Goal: Task Accomplishment & Management: Manage account settings

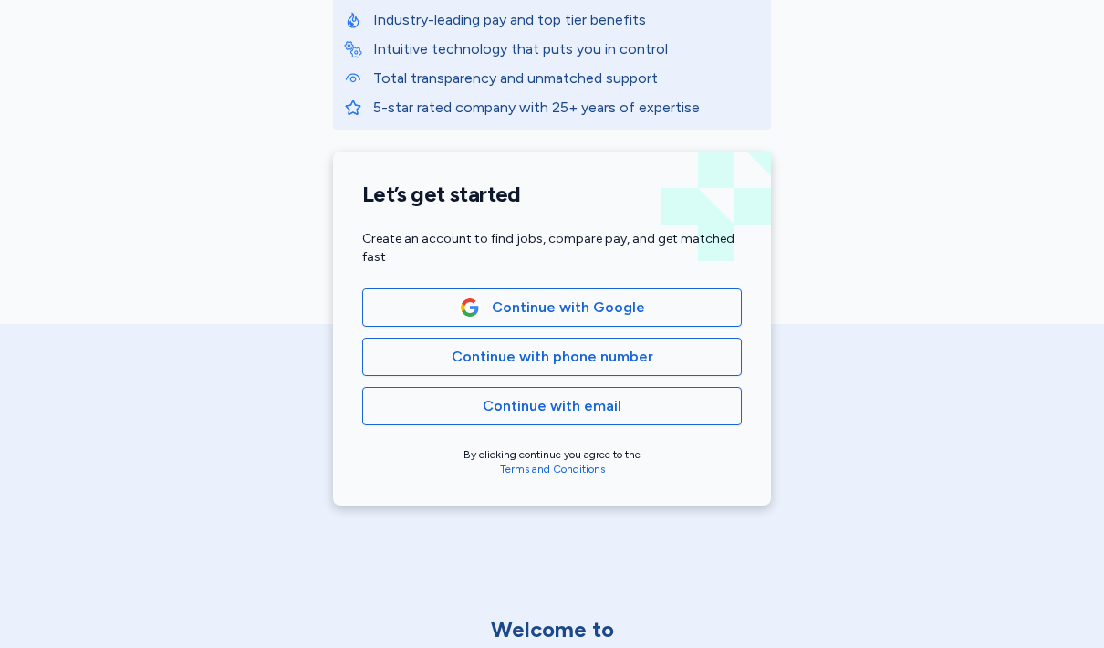
scroll to position [294, 0]
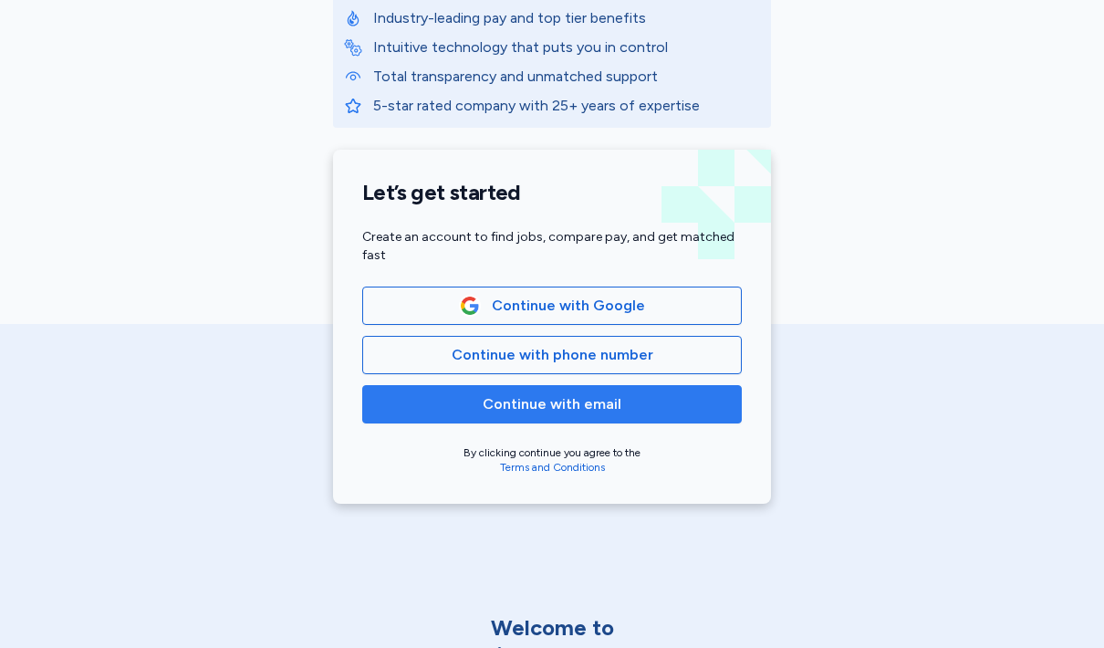
click at [651, 407] on span "Continue with email" at bounding box center [552, 404] width 348 height 22
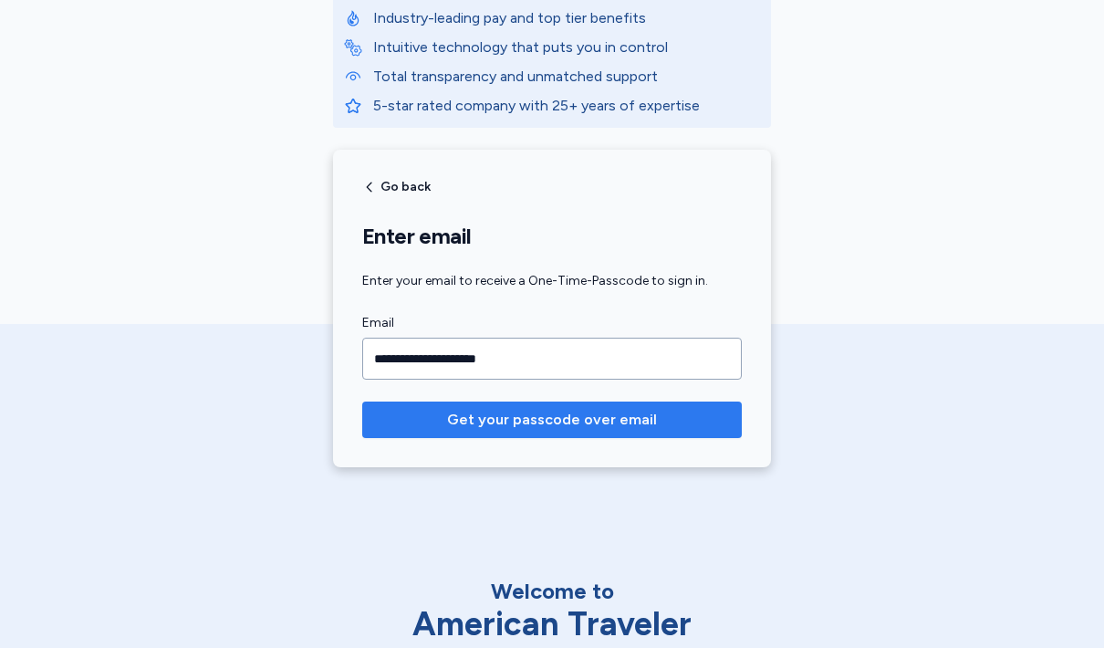
type input "**********"
click at [666, 433] on button "Get your passcode over email" at bounding box center [552, 419] width 380 height 36
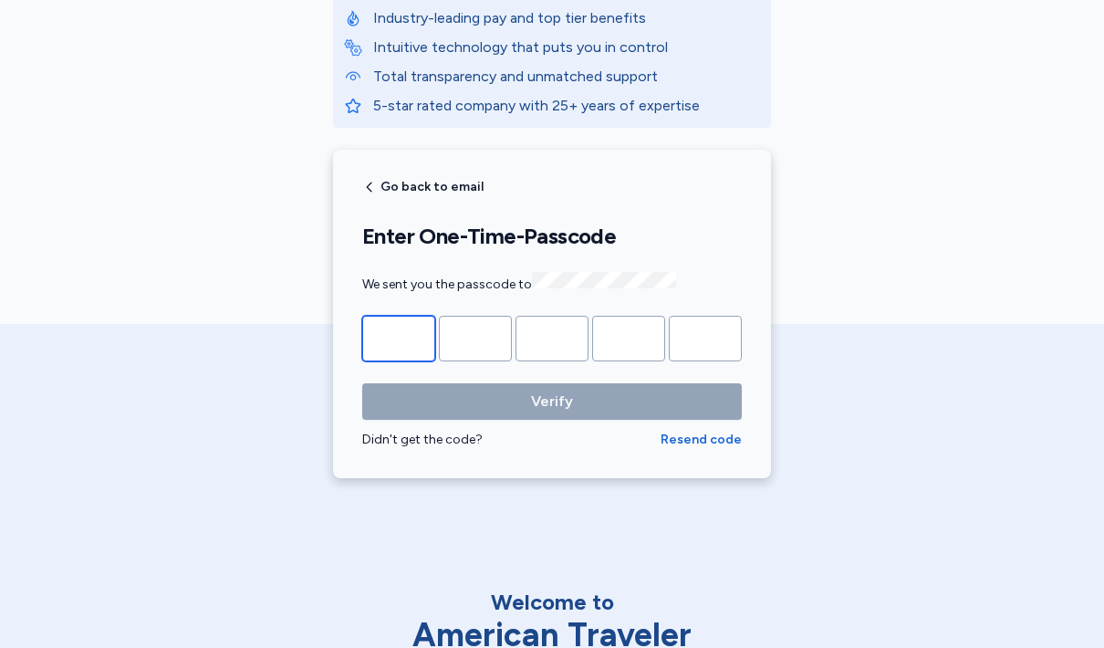
type input "*"
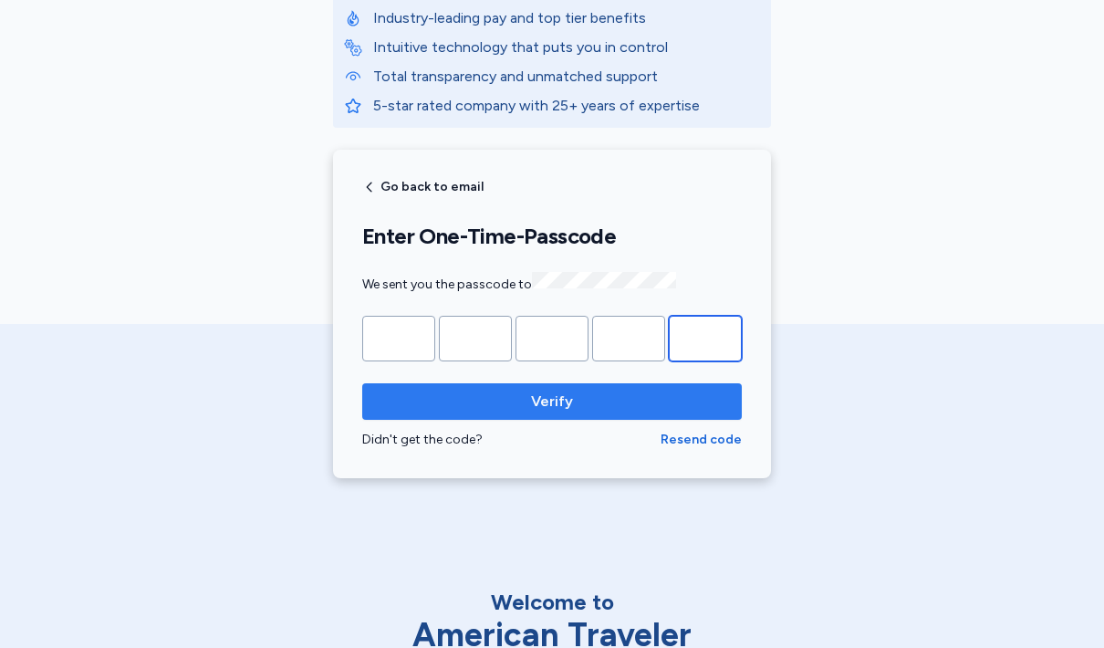
type input "*"
click at [636, 401] on span "Verify" at bounding box center [552, 401] width 350 height 22
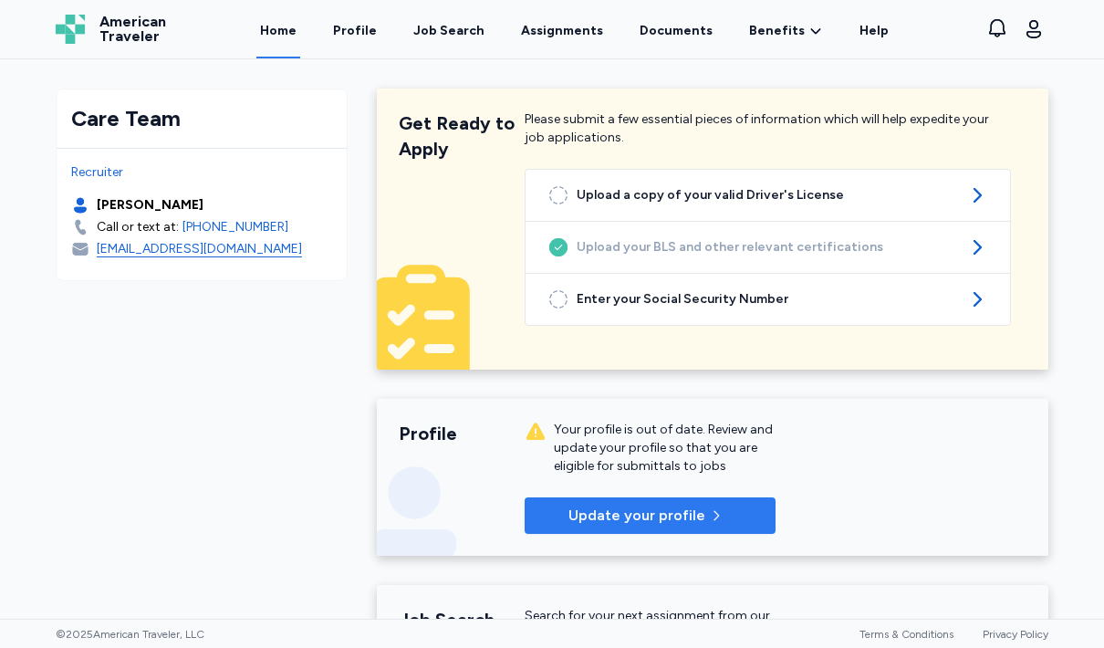
click at [736, 532] on button "Update your profile" at bounding box center [650, 515] width 251 height 36
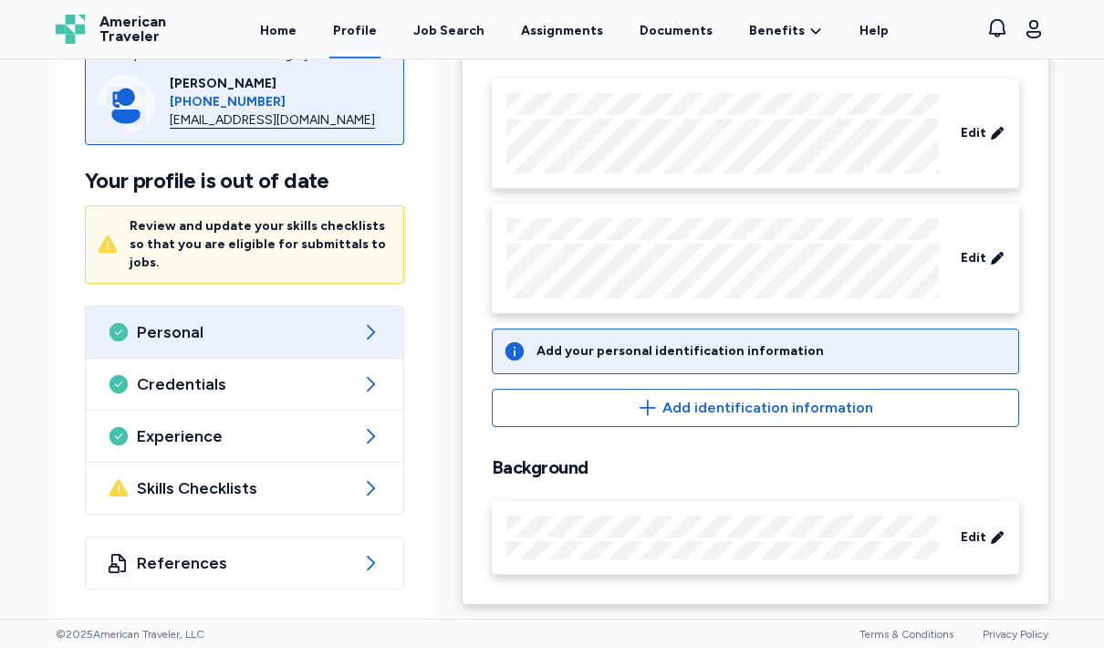
scroll to position [172, 0]
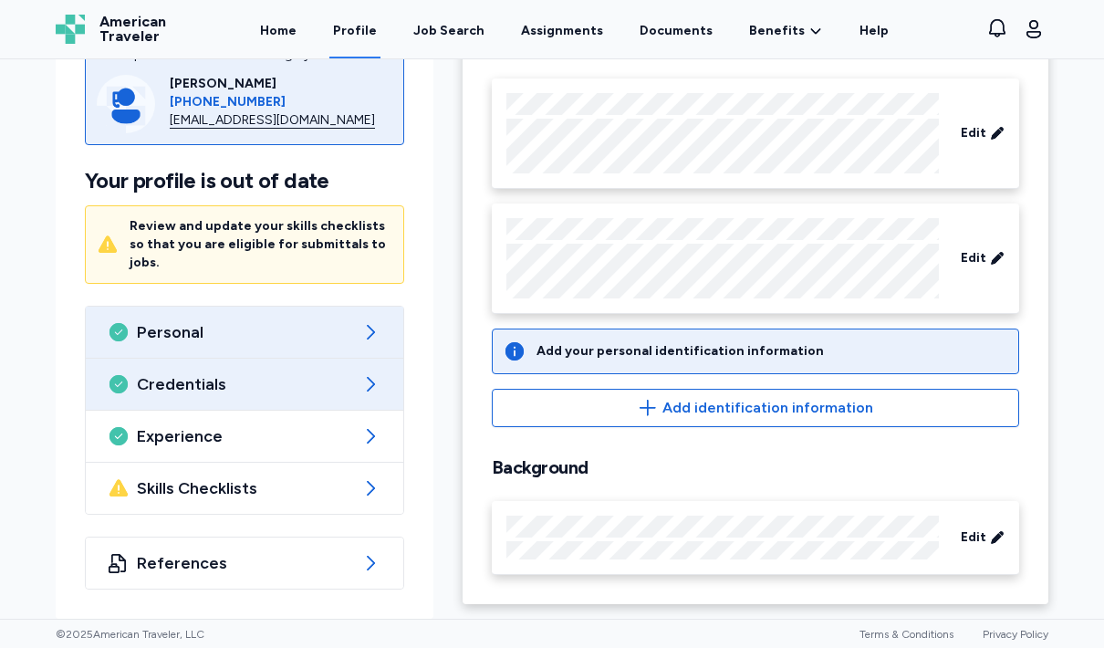
click at [306, 380] on span "Credentials" at bounding box center [244, 384] width 215 height 22
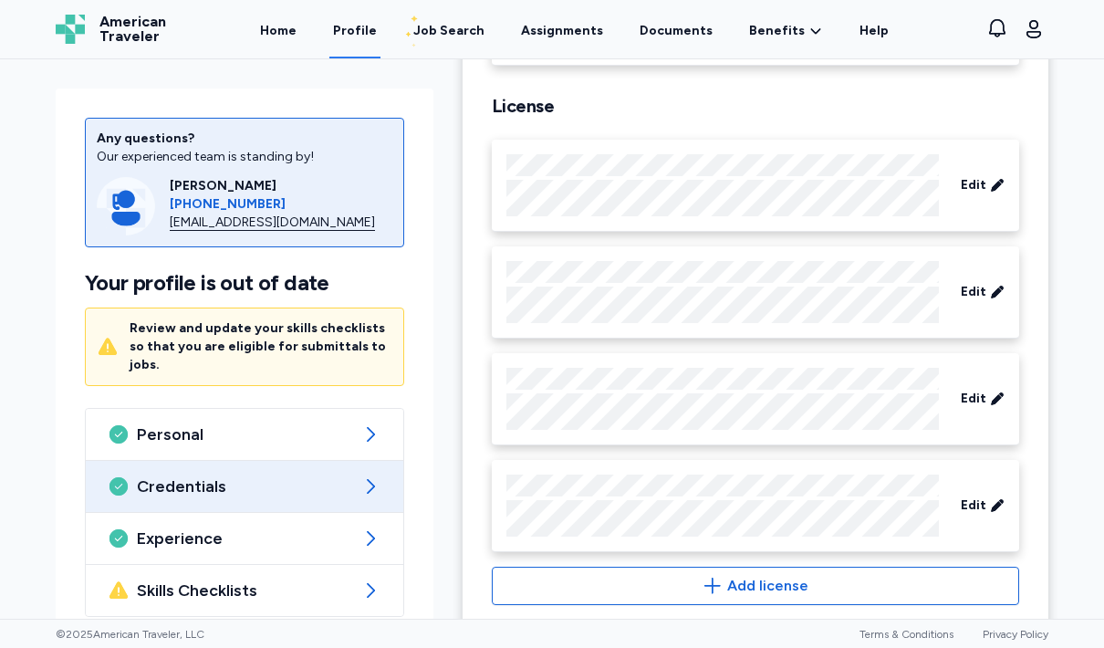
scroll to position [683, 0]
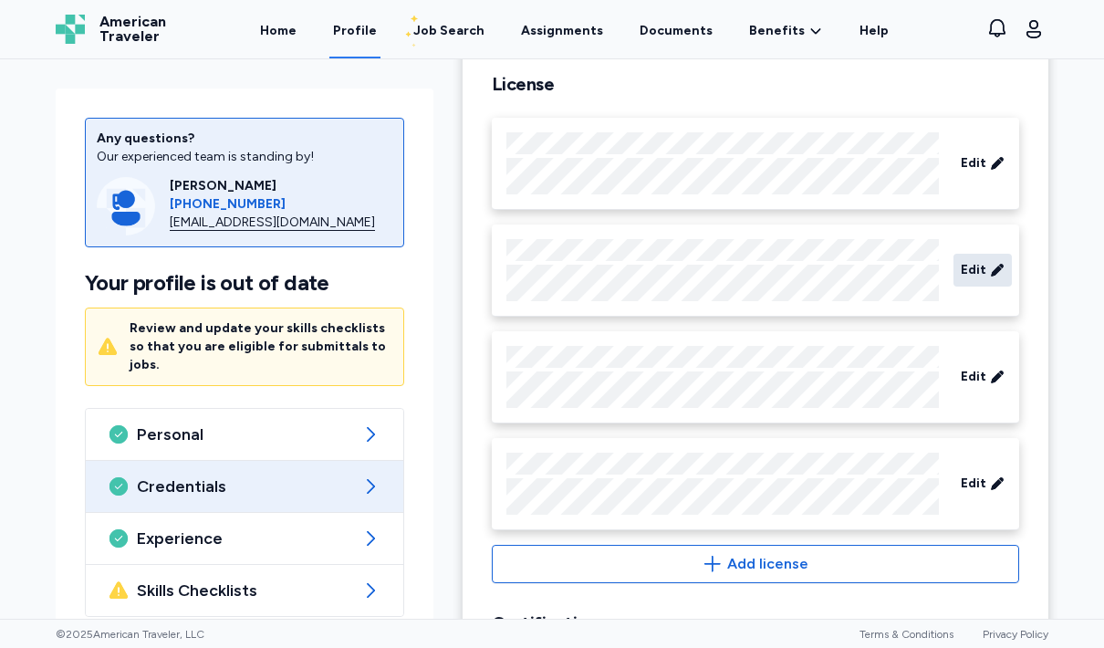
click at [985, 275] on span "Edit" at bounding box center [974, 270] width 26 height 18
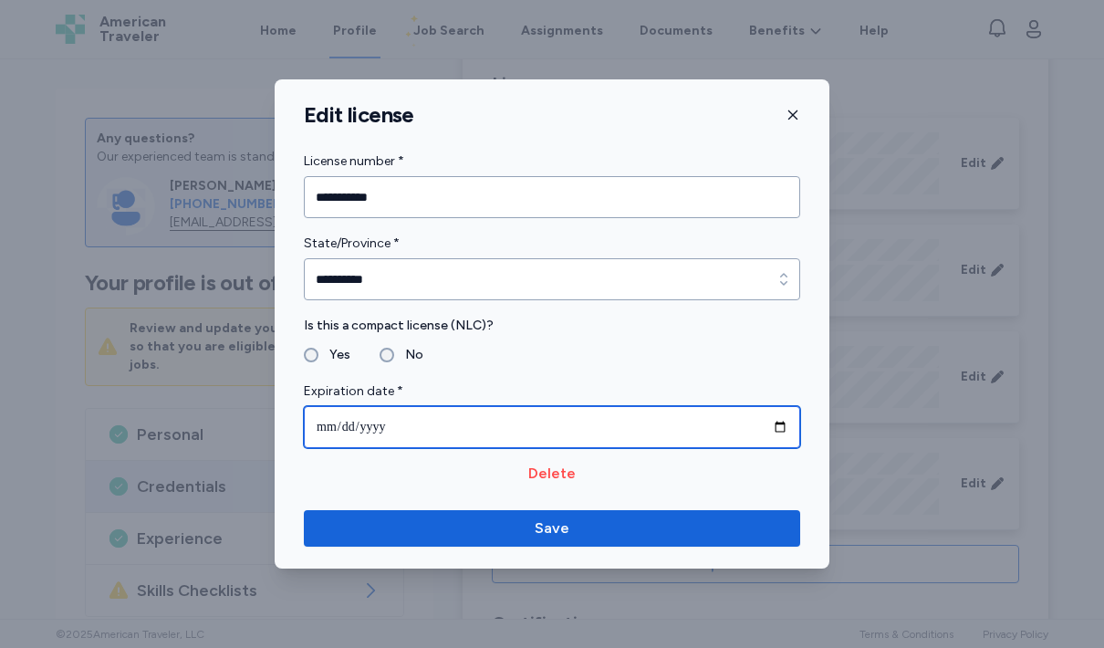
click at [671, 426] on input "**********" at bounding box center [552, 427] width 496 height 42
click at [488, 426] on input "**********" at bounding box center [552, 427] width 496 height 42
type input "**********"
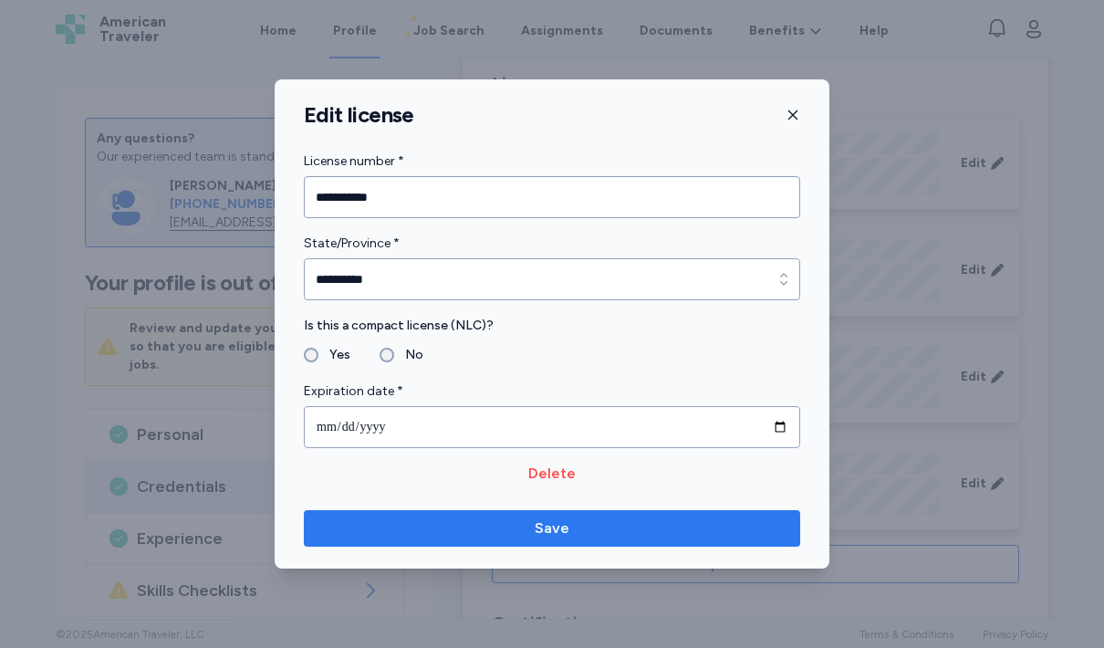
click at [617, 530] on span "Save" at bounding box center [551, 528] width 467 height 22
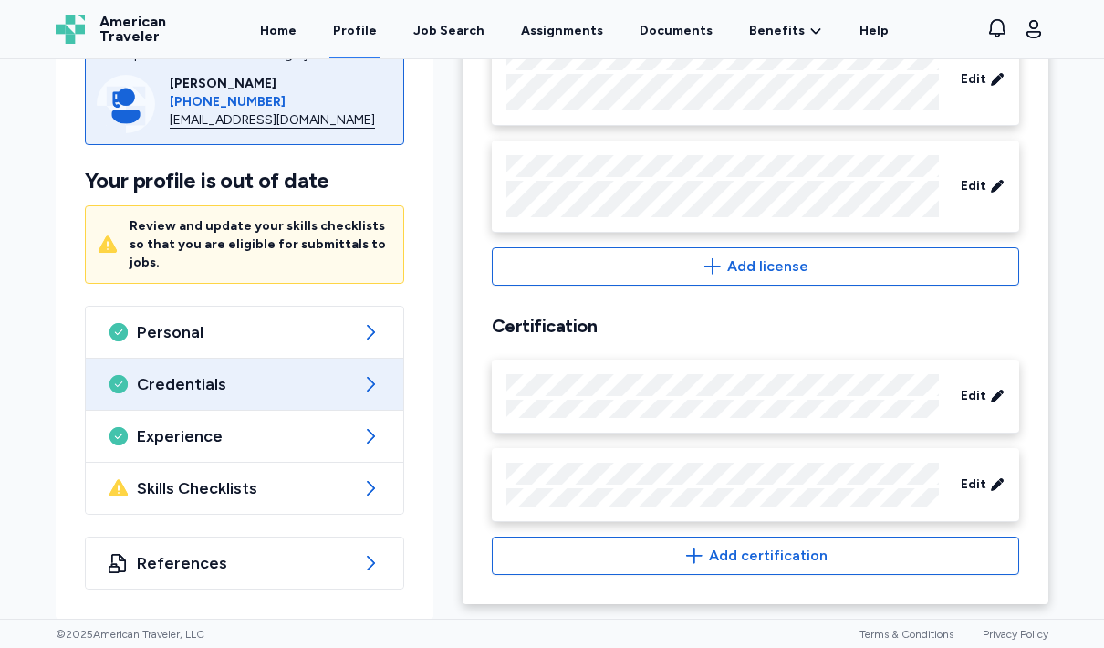
scroll to position [981, 0]
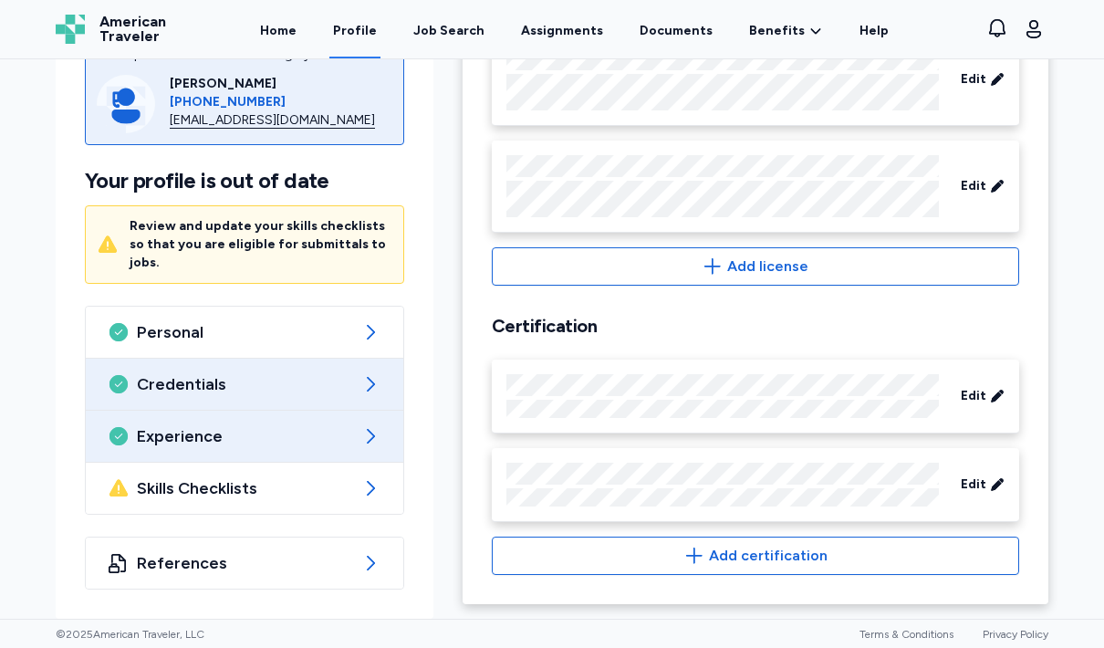
click at [332, 448] on div "Experience" at bounding box center [244, 436] width 317 height 51
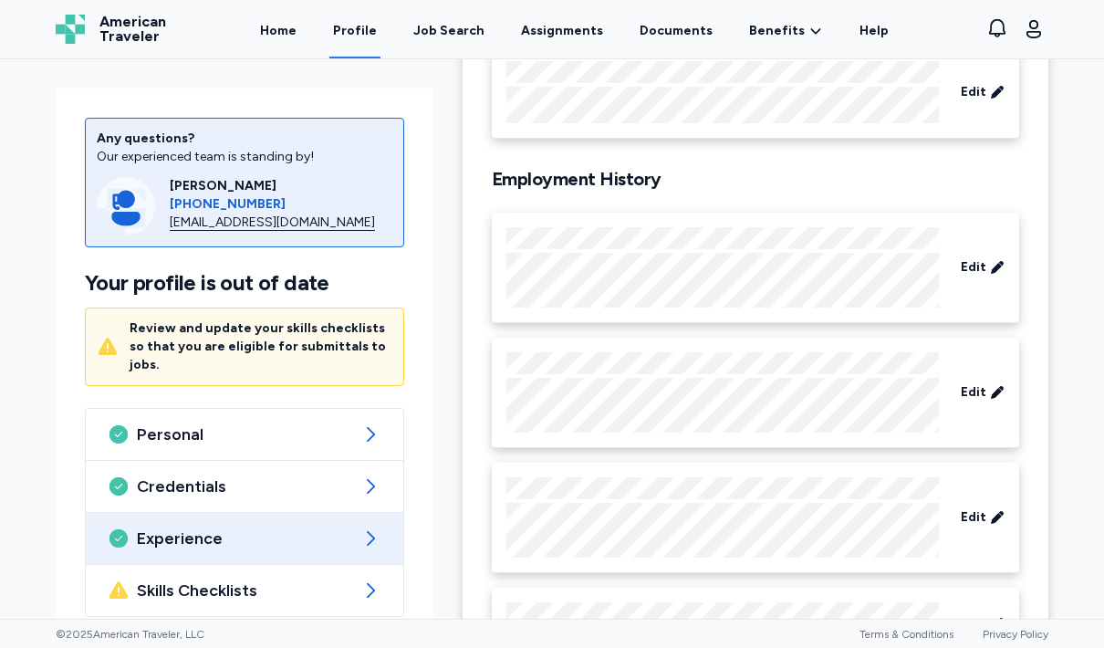
scroll to position [204, 0]
click at [982, 268] on span "Edit" at bounding box center [974, 266] width 26 height 18
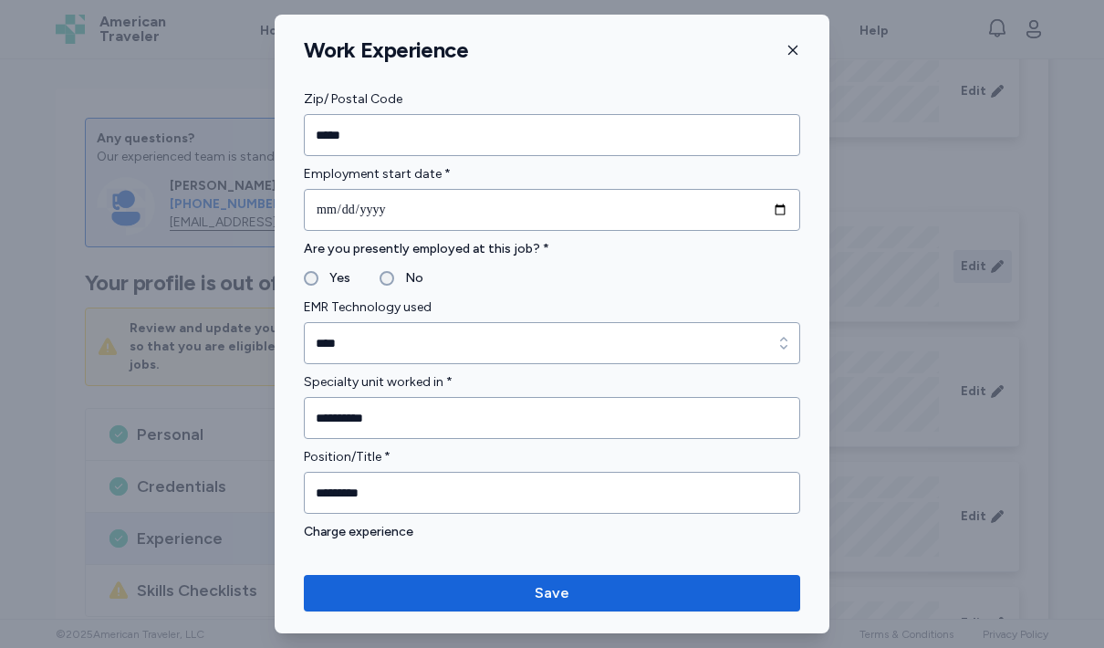
scroll to position [706, 0]
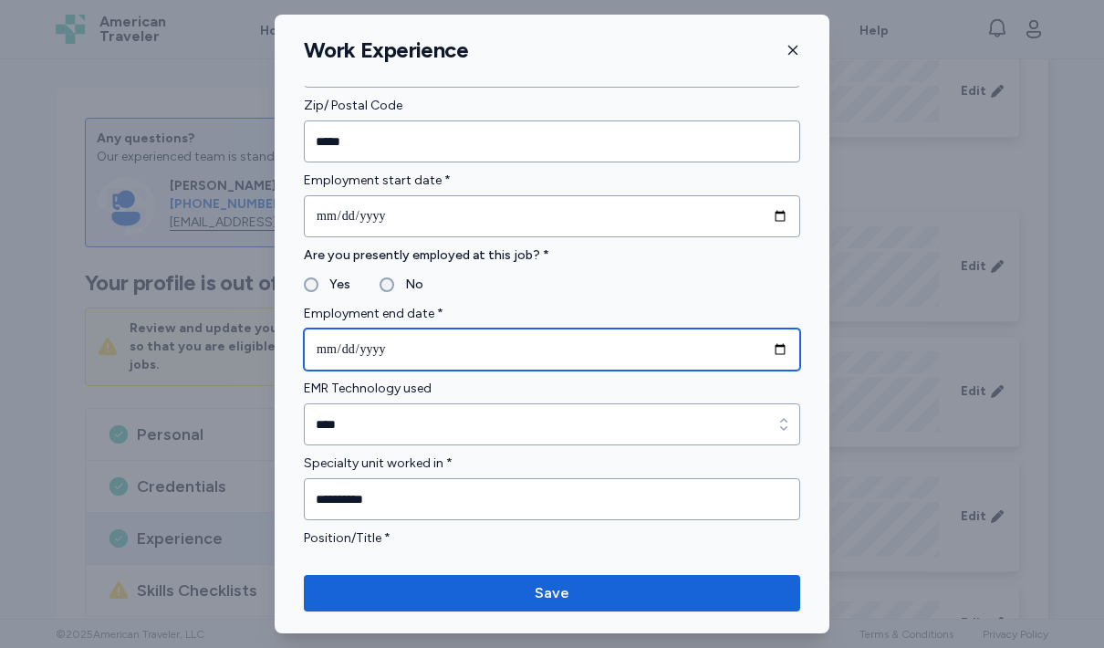
click at [480, 342] on input "date" at bounding box center [552, 349] width 496 height 42
type input "**********"
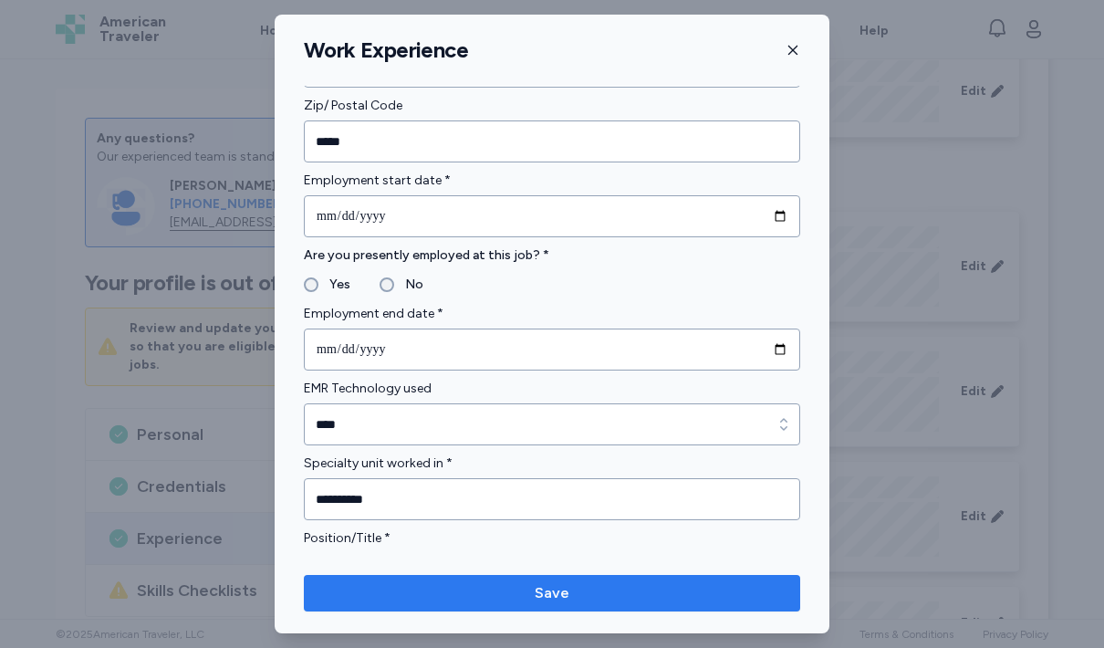
click at [640, 593] on span "Save" at bounding box center [551, 593] width 467 height 22
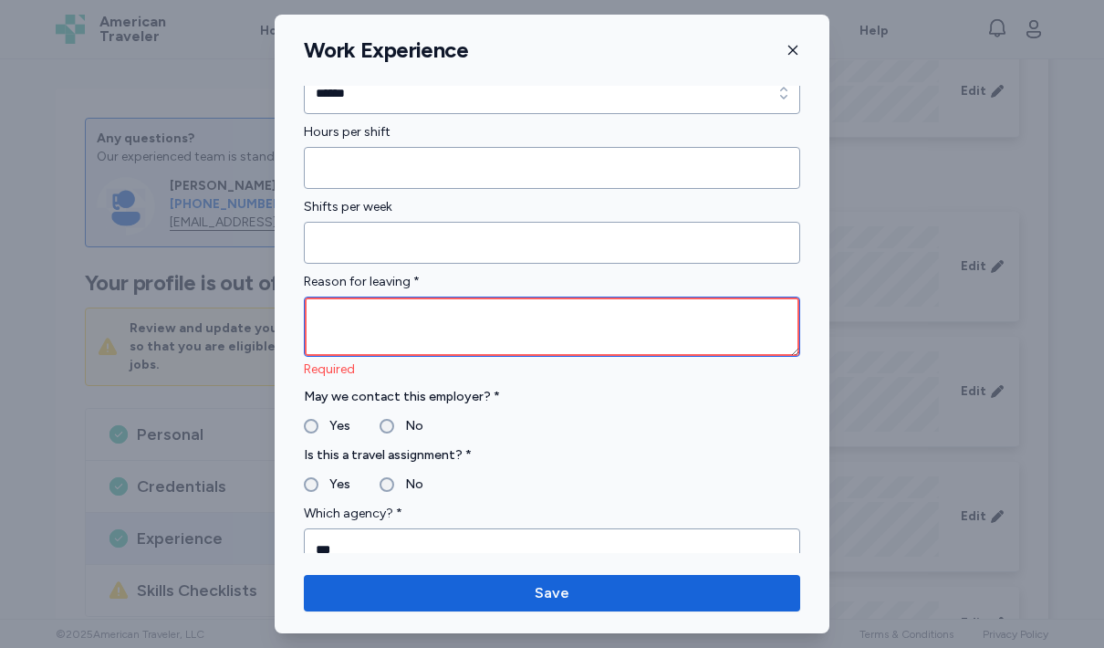
click at [580, 316] on textarea at bounding box center [552, 326] width 496 height 60
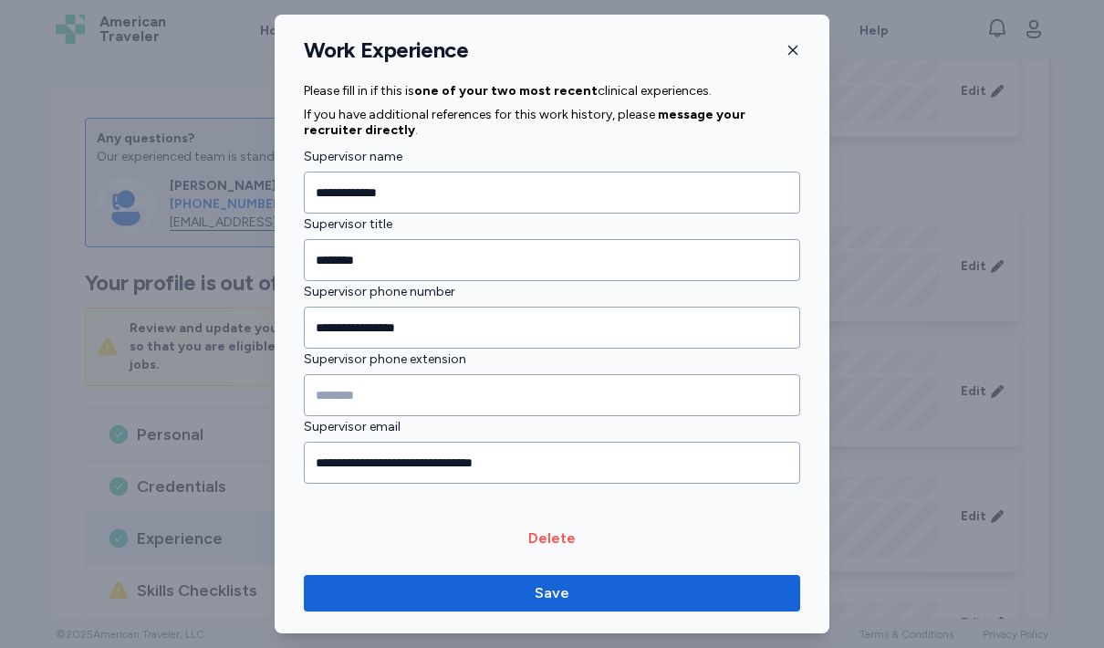
scroll to position [1994, 0]
type textarea "**********"
click at [796, 49] on icon "button" at bounding box center [792, 50] width 15 height 15
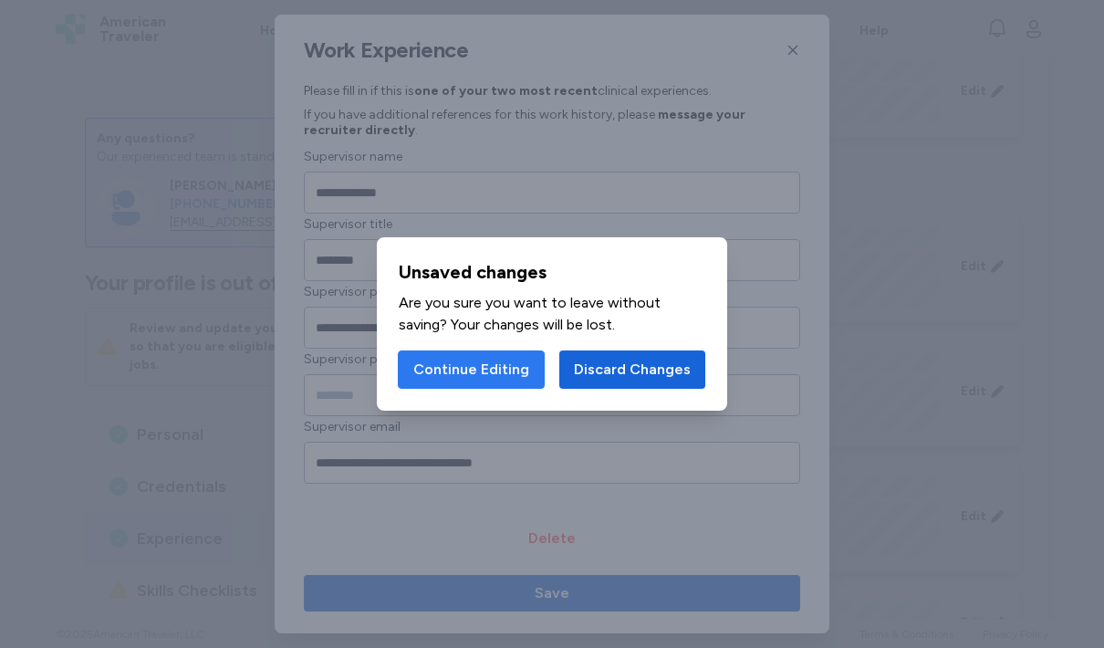
click at [505, 372] on span "Continue Editing" at bounding box center [471, 370] width 116 height 22
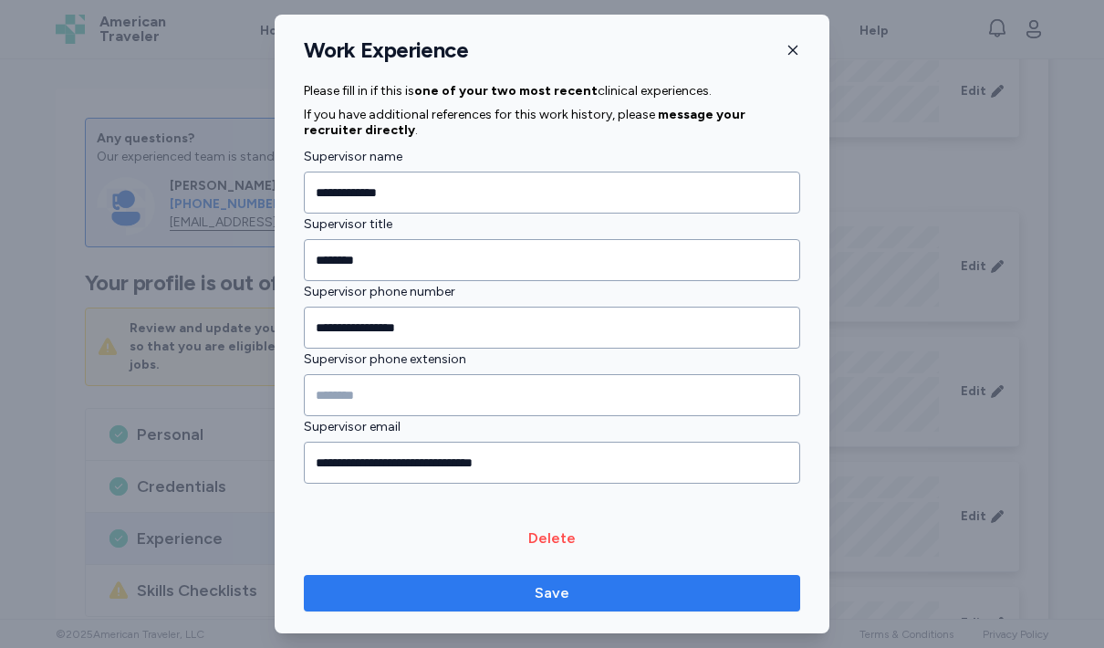
click at [607, 600] on span "Save" at bounding box center [551, 593] width 467 height 22
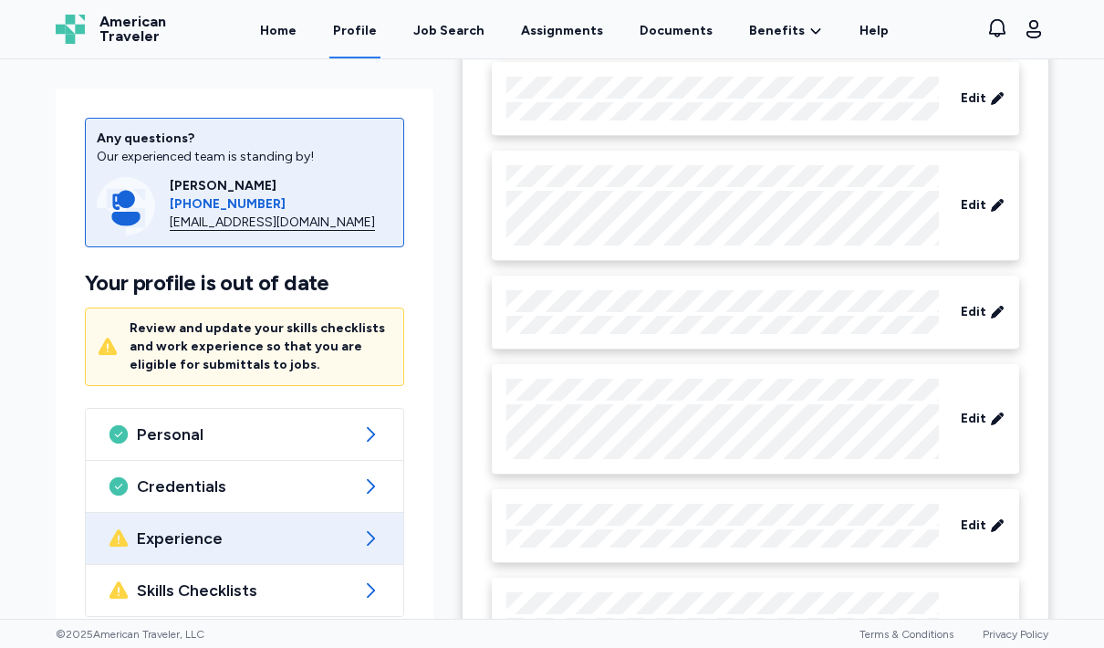
scroll to position [1099, 0]
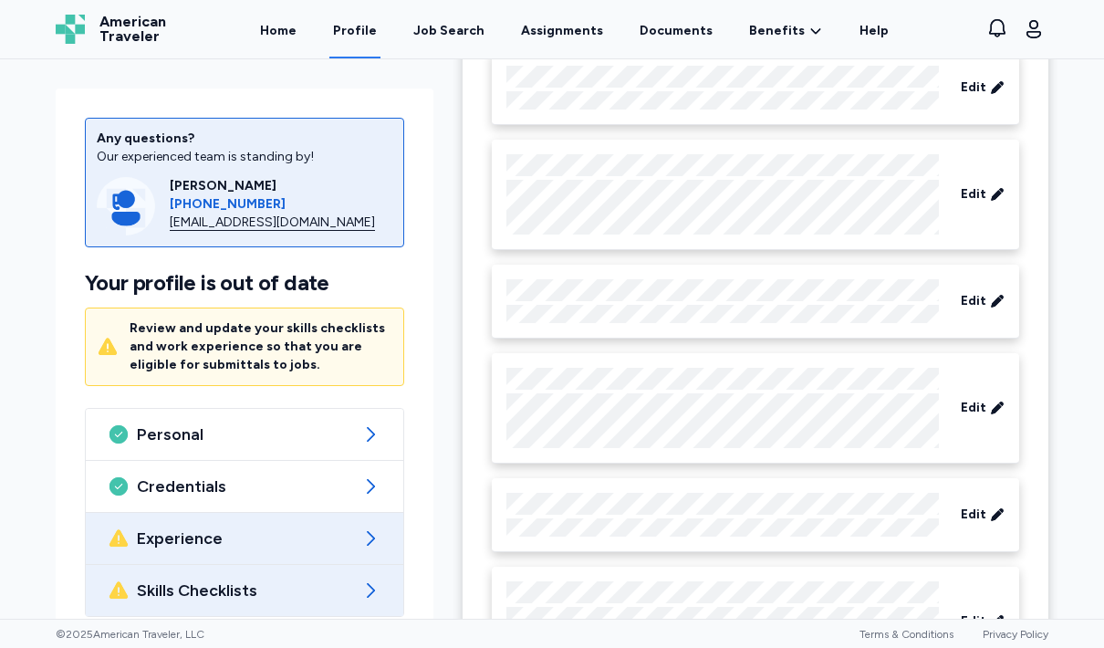
click at [318, 587] on span "Skills Checklists" at bounding box center [244, 590] width 215 height 22
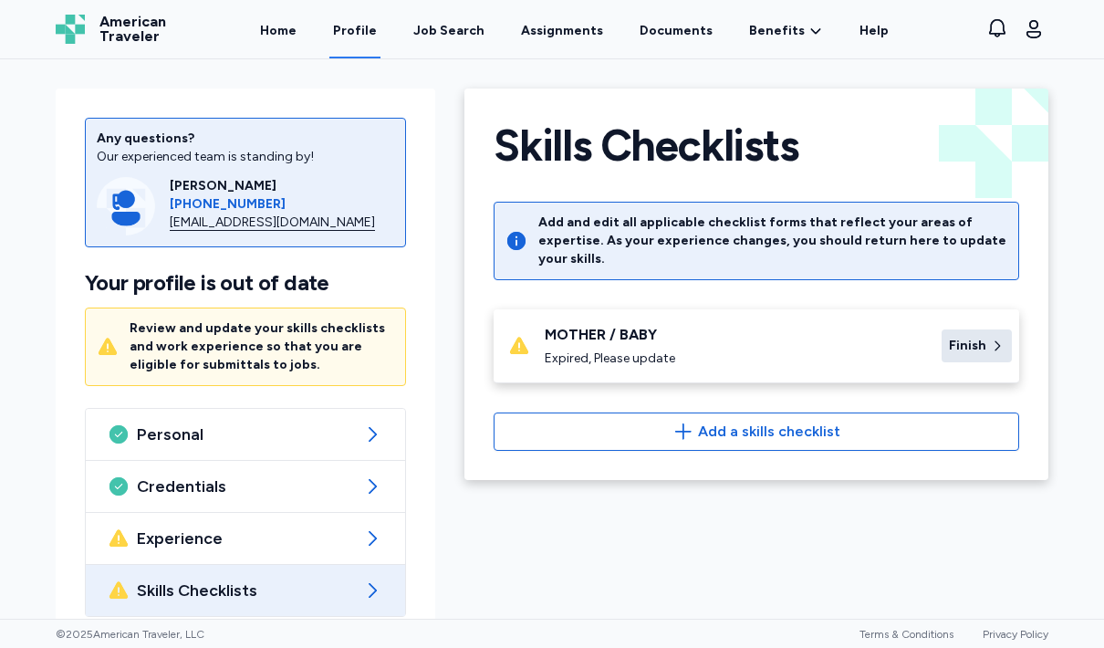
click at [952, 329] on div "Finish" at bounding box center [976, 345] width 70 height 33
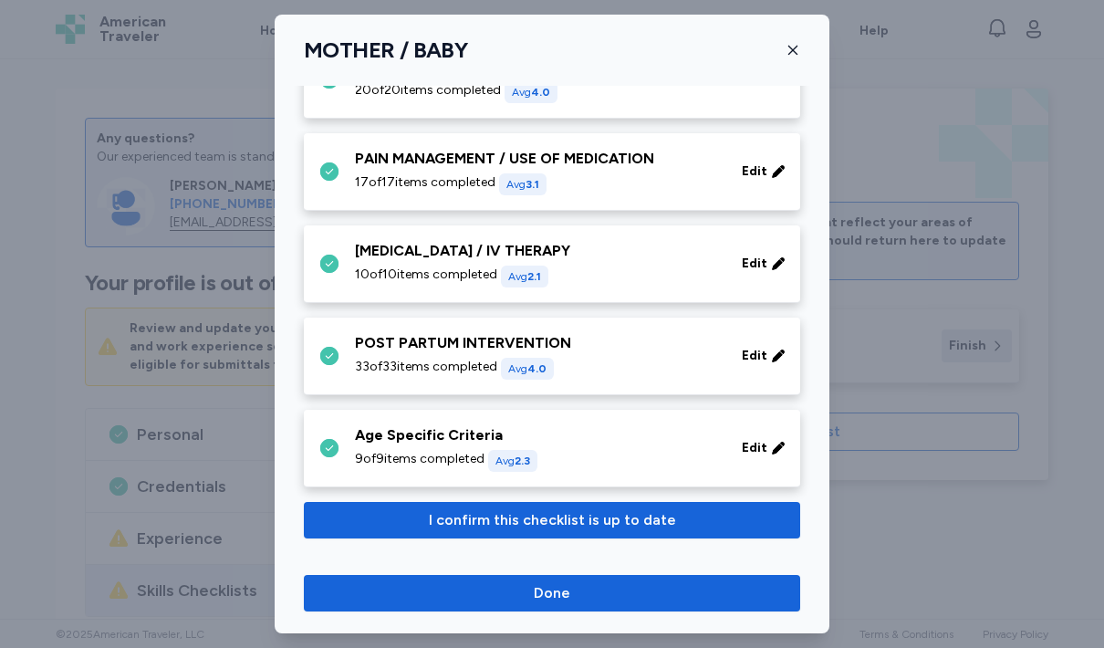
scroll to position [419, 0]
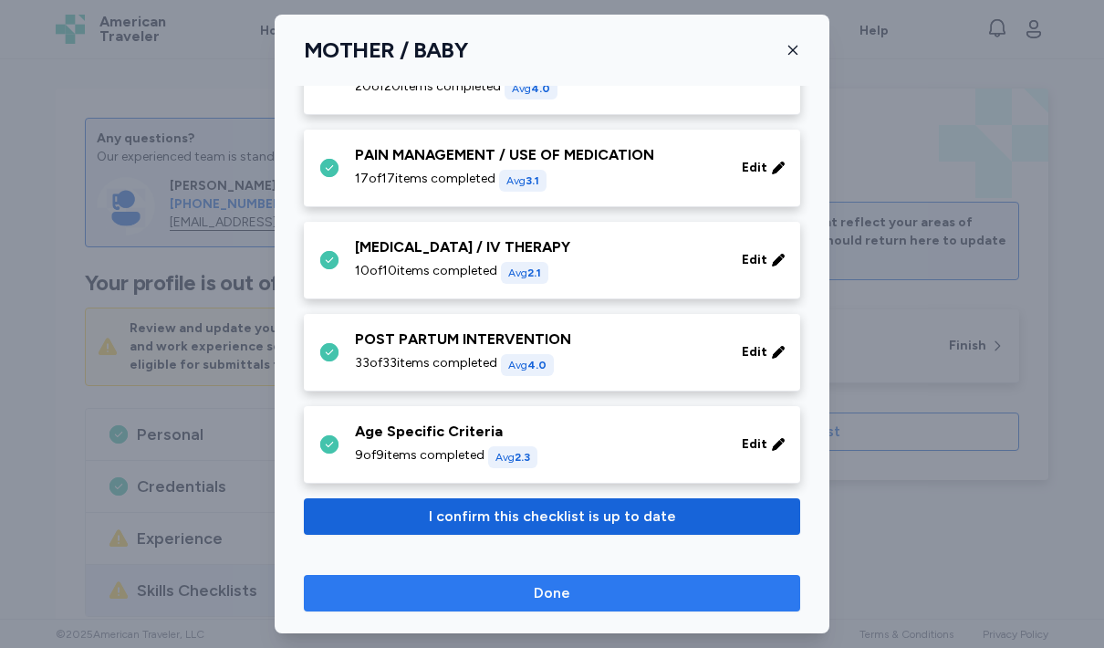
click at [614, 591] on span "Done" at bounding box center [551, 593] width 467 height 22
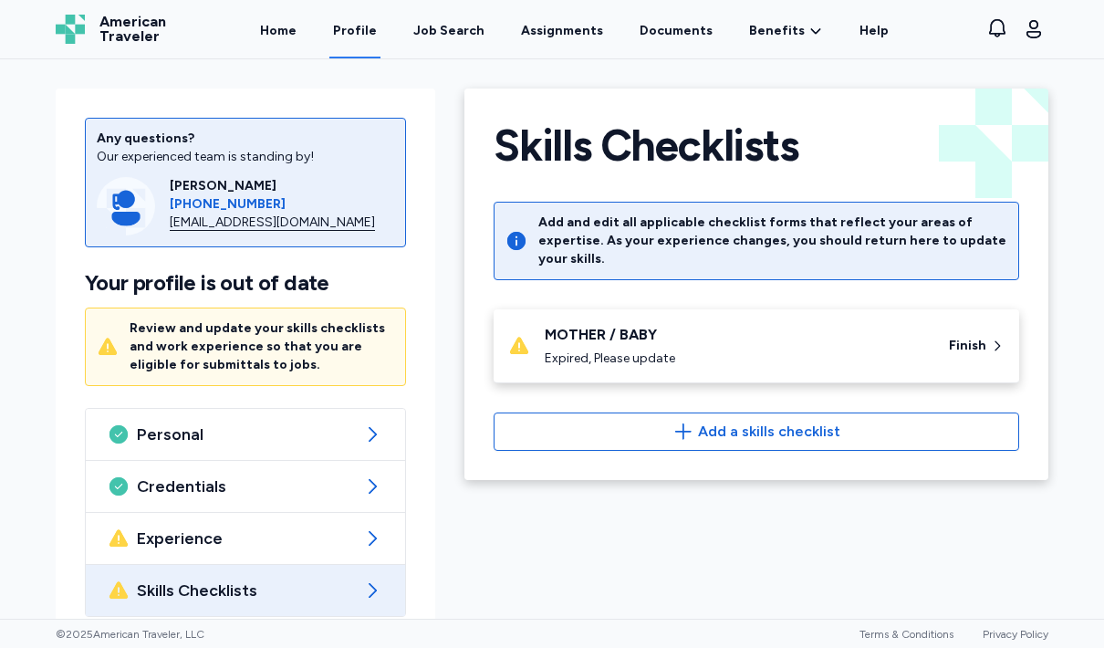
click at [746, 349] on div "Expired, Please update" at bounding box center [736, 358] width 382 height 18
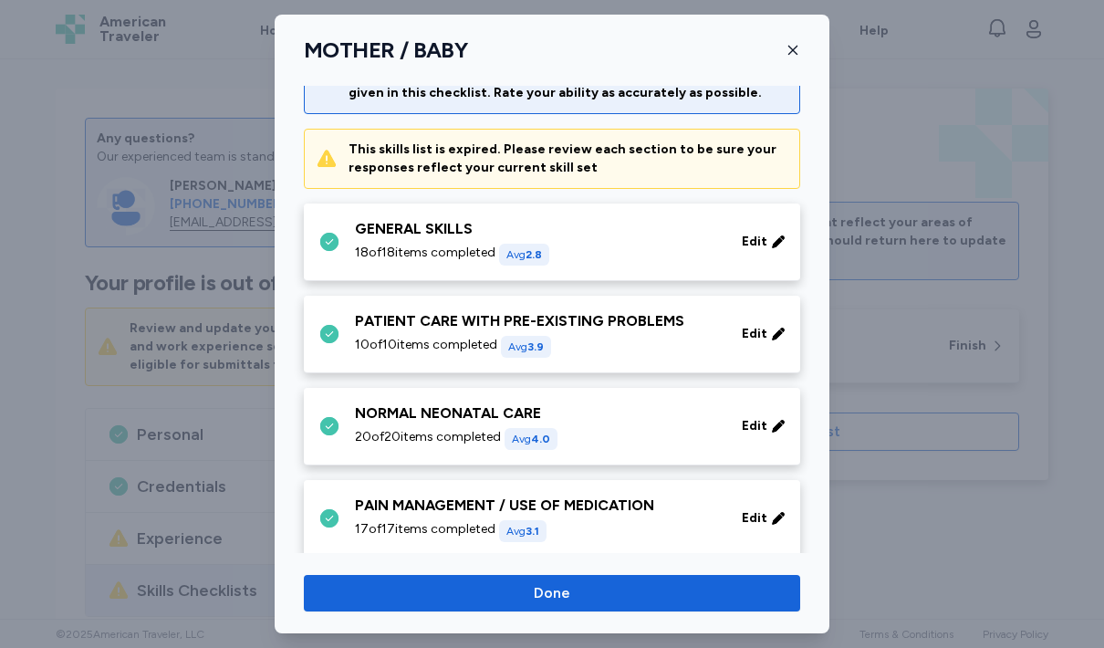
scroll to position [69, 0]
click at [754, 238] on span "Edit" at bounding box center [755, 241] width 26 height 18
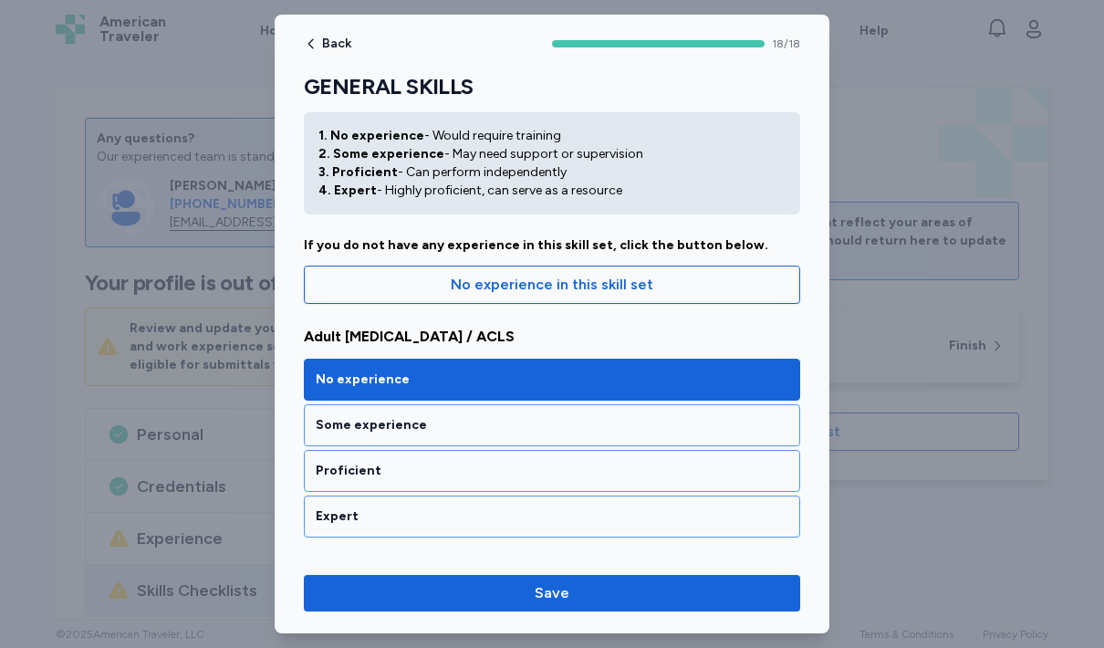
scroll to position [88, 0]
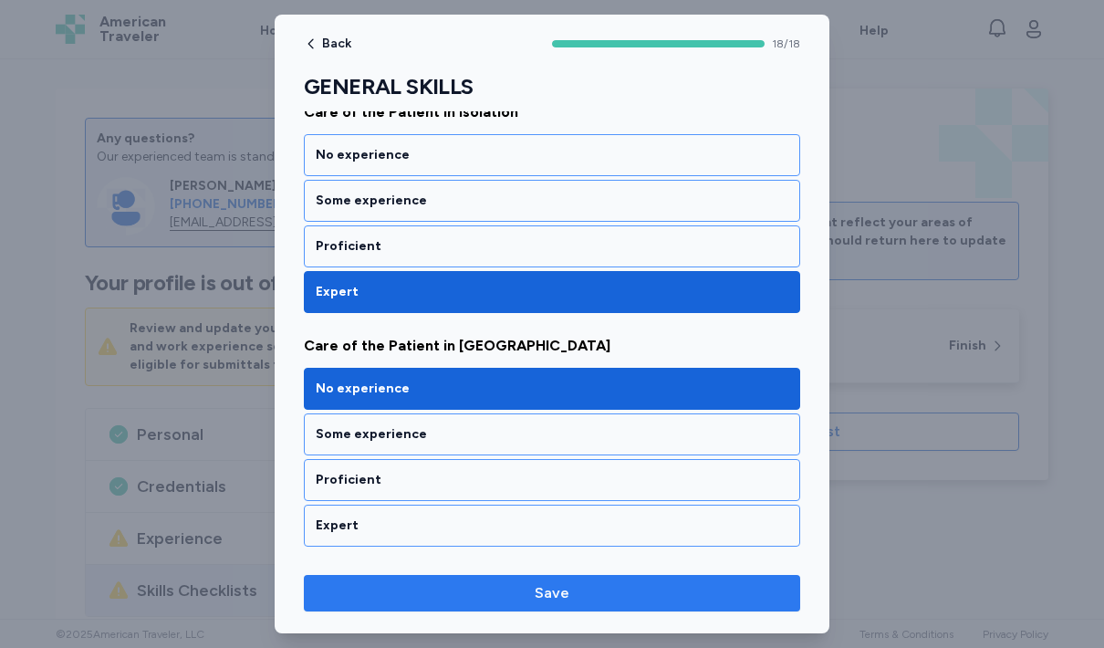
click at [638, 597] on span "Save" at bounding box center [551, 593] width 467 height 22
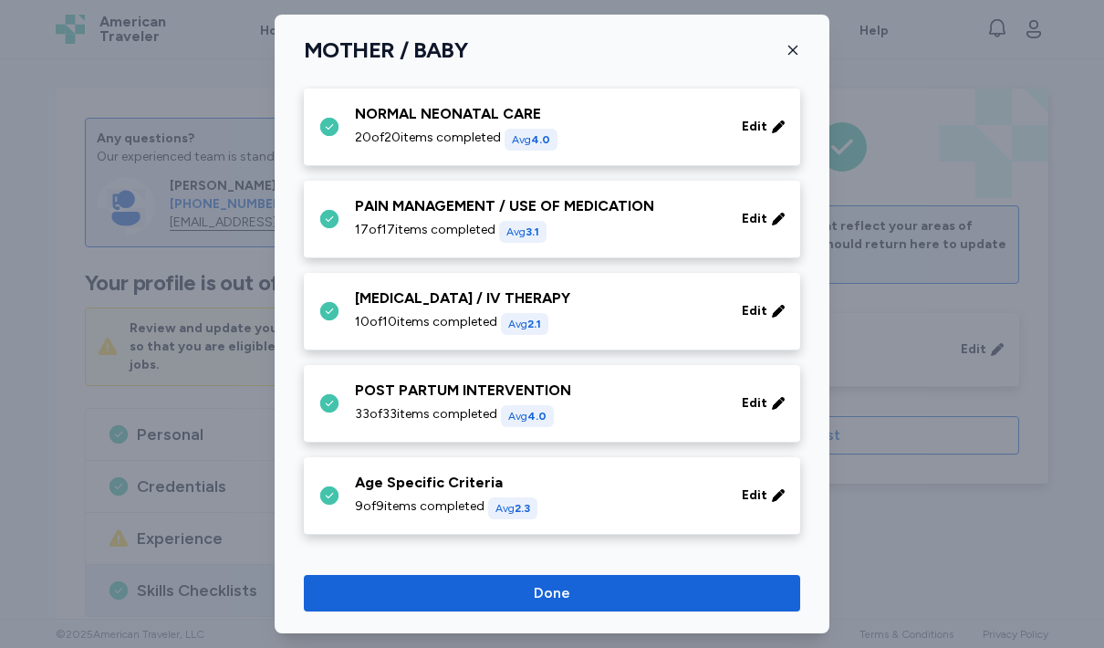
scroll to position [293, 0]
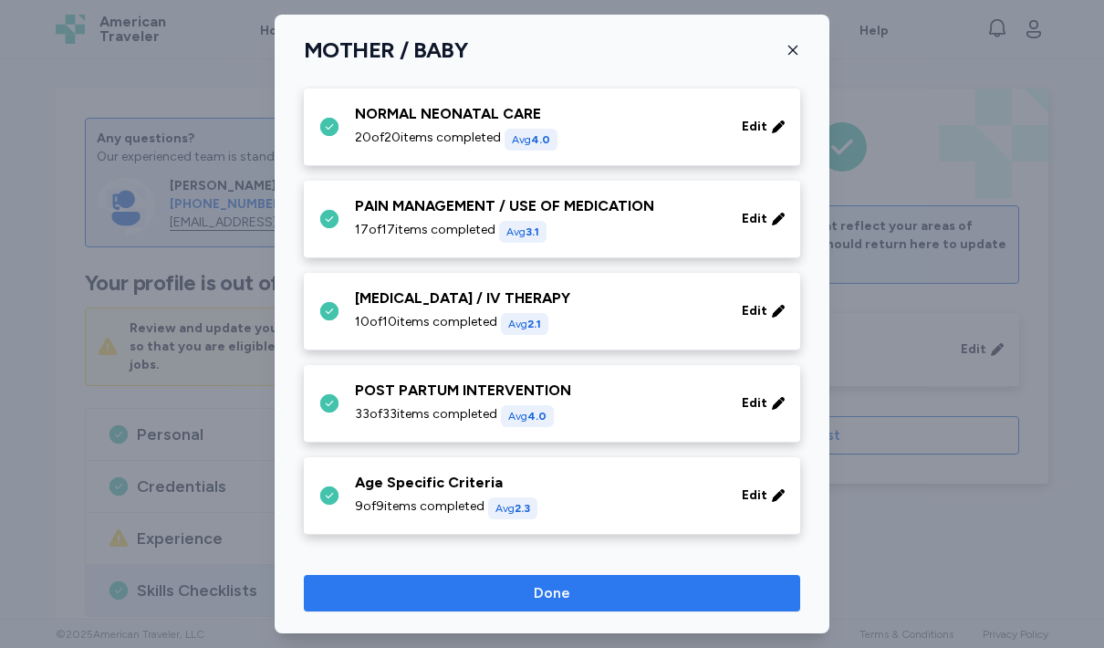
click at [612, 579] on button "Done" at bounding box center [552, 593] width 496 height 36
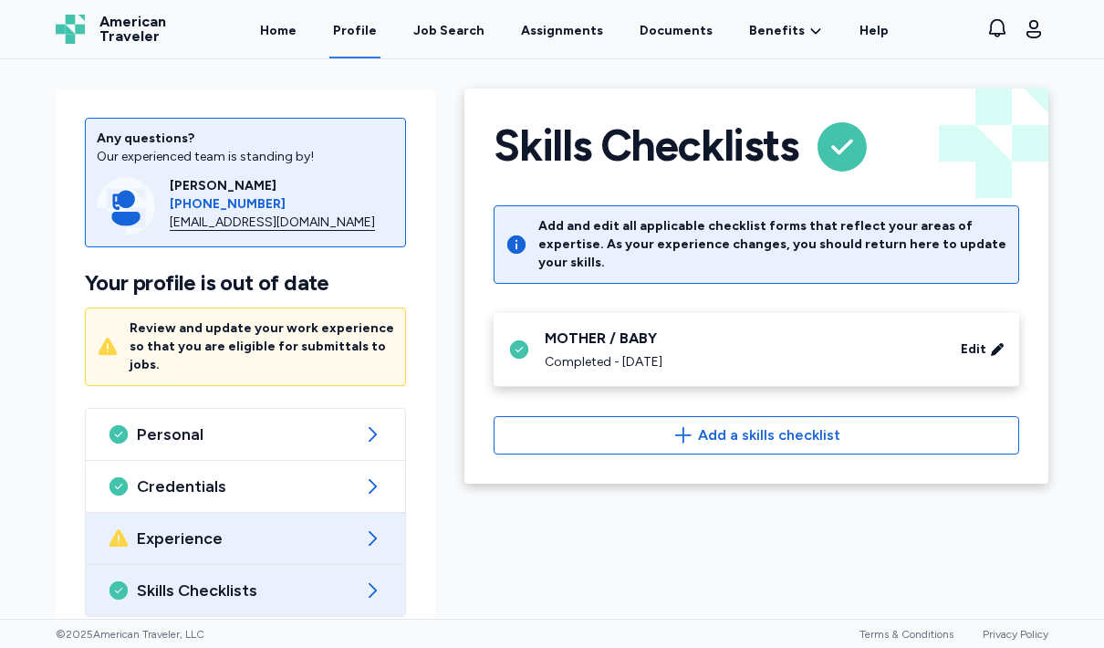
click at [272, 527] on span "Experience" at bounding box center [245, 538] width 217 height 22
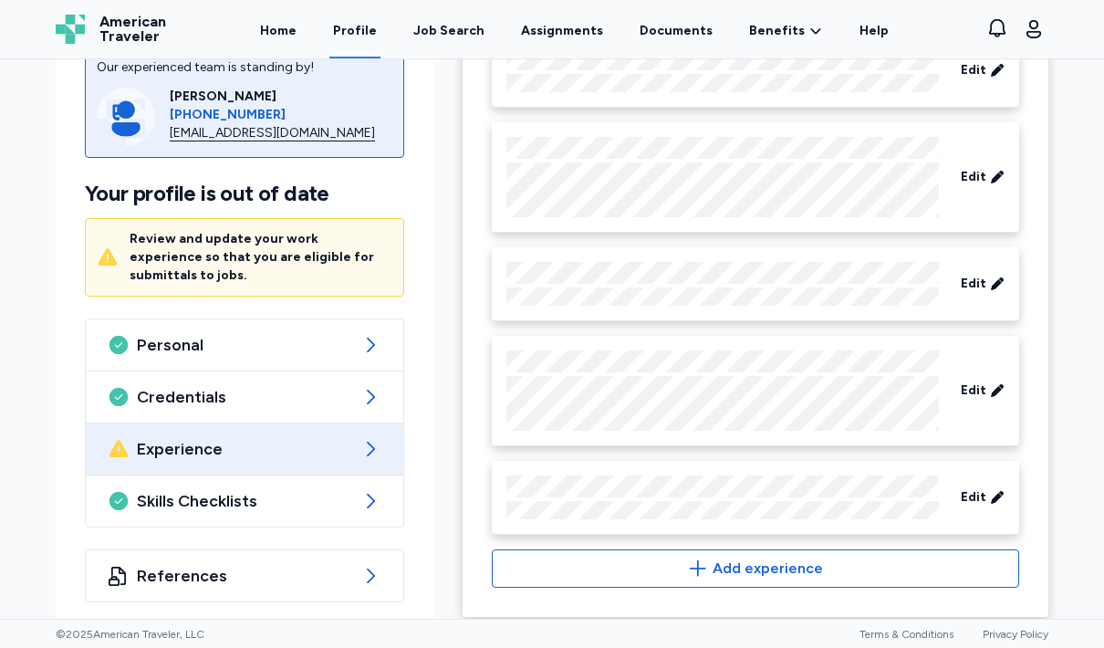
scroll to position [1328, 0]
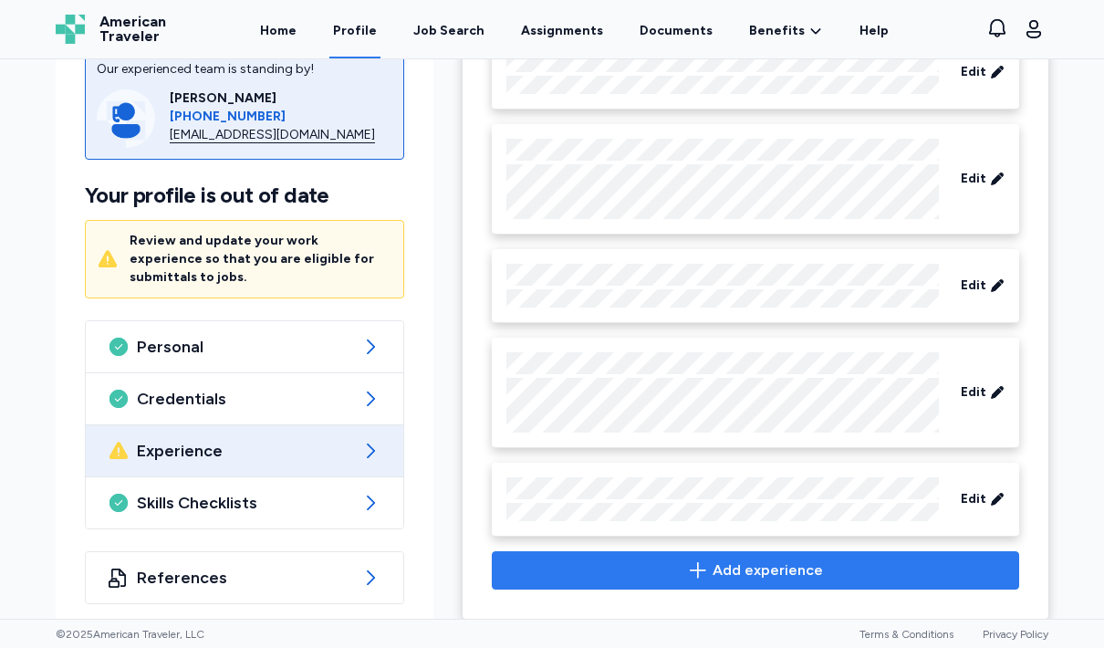
click at [792, 559] on span "Add experience" at bounding box center [767, 570] width 110 height 22
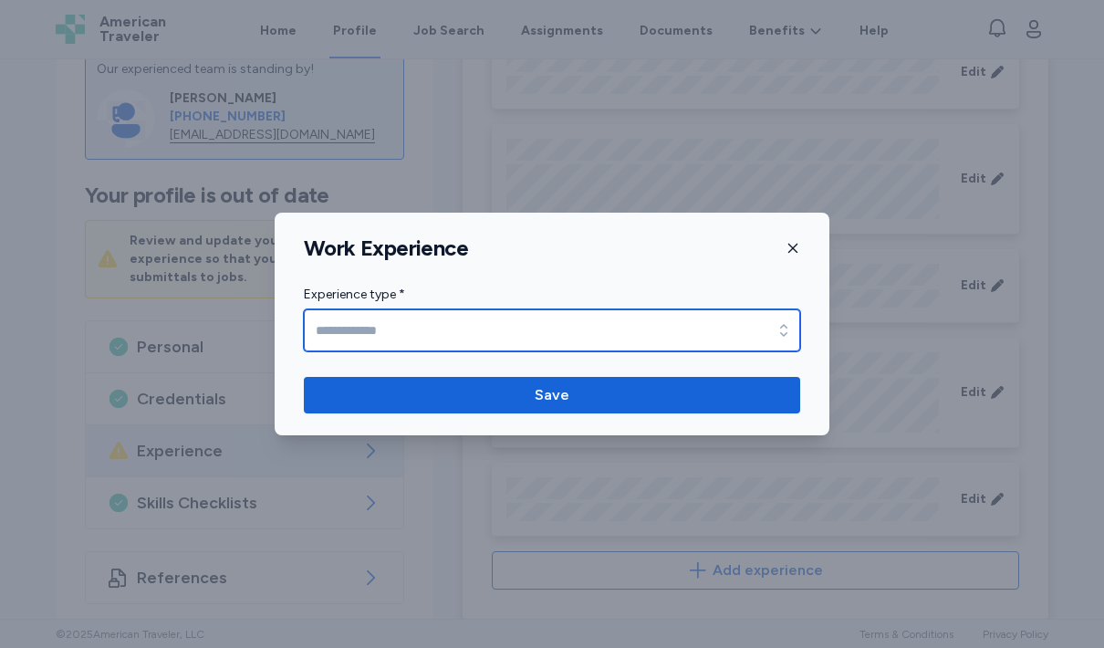
click at [742, 325] on input "Experience type *" at bounding box center [552, 330] width 496 height 42
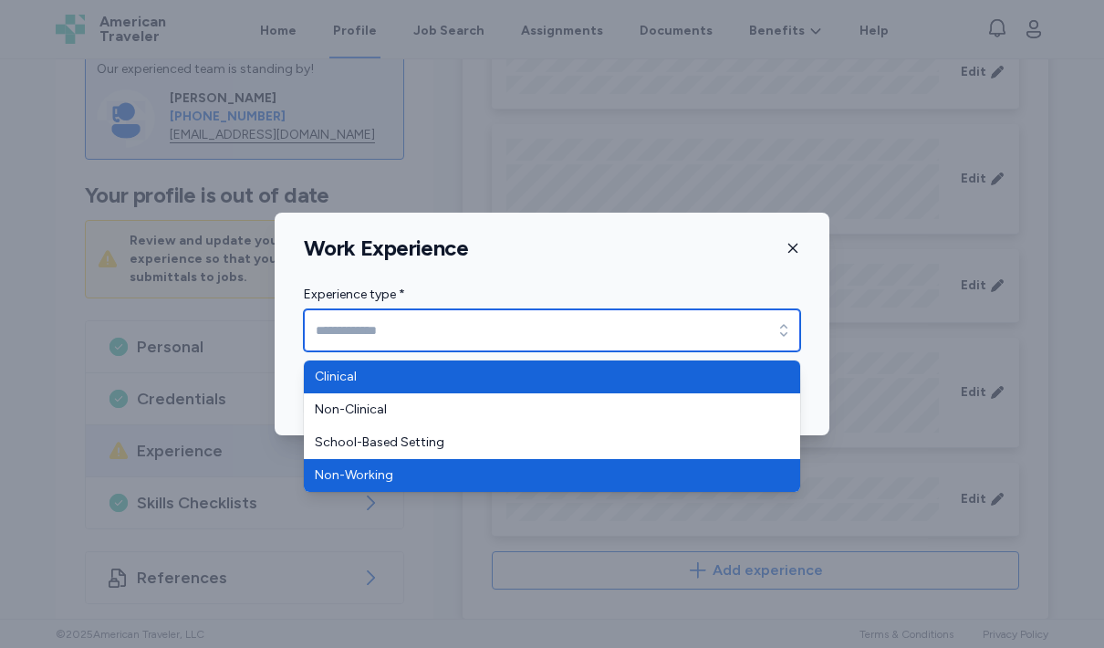
type input "**********"
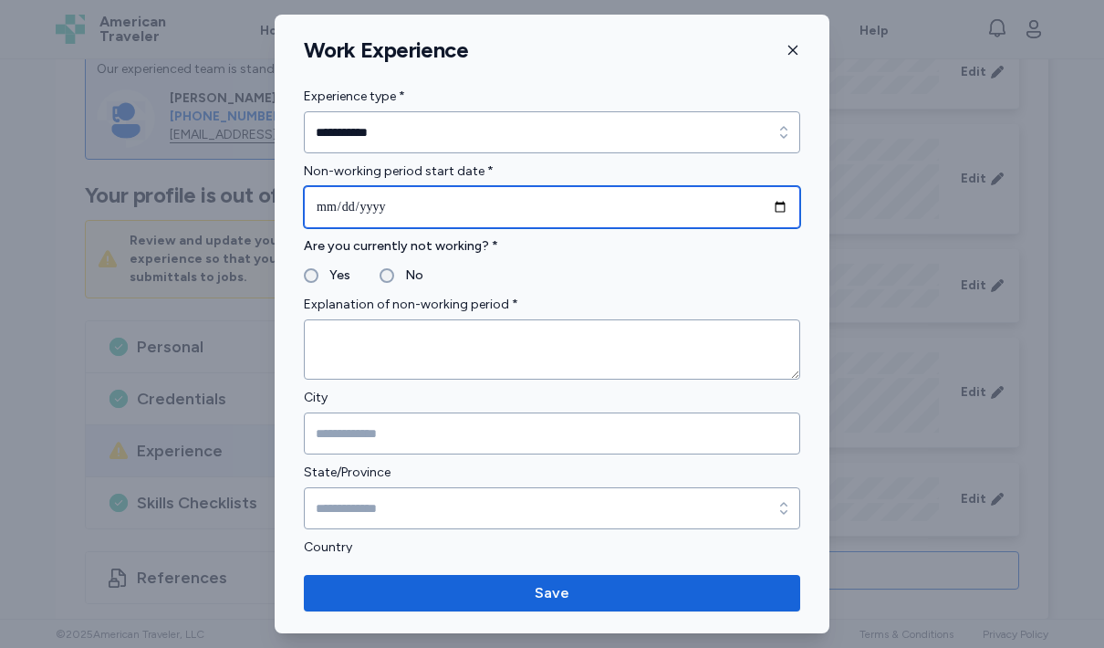
click at [407, 199] on input "date" at bounding box center [552, 207] width 496 height 42
type input "**********"
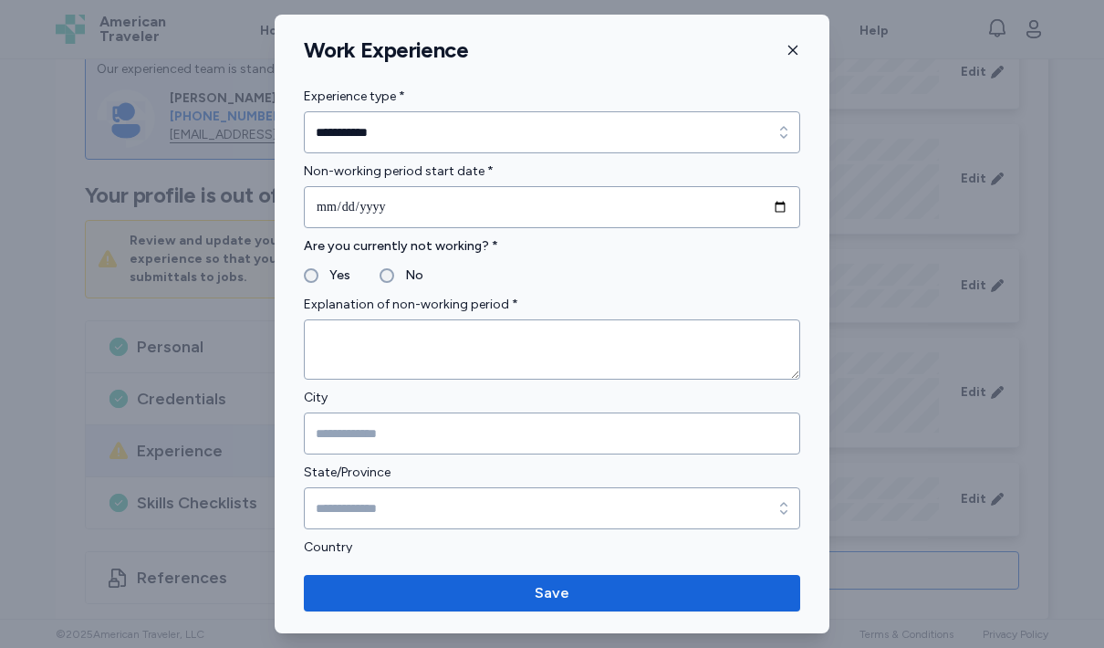
click at [321, 276] on label "Yes" at bounding box center [334, 276] width 32 height 22
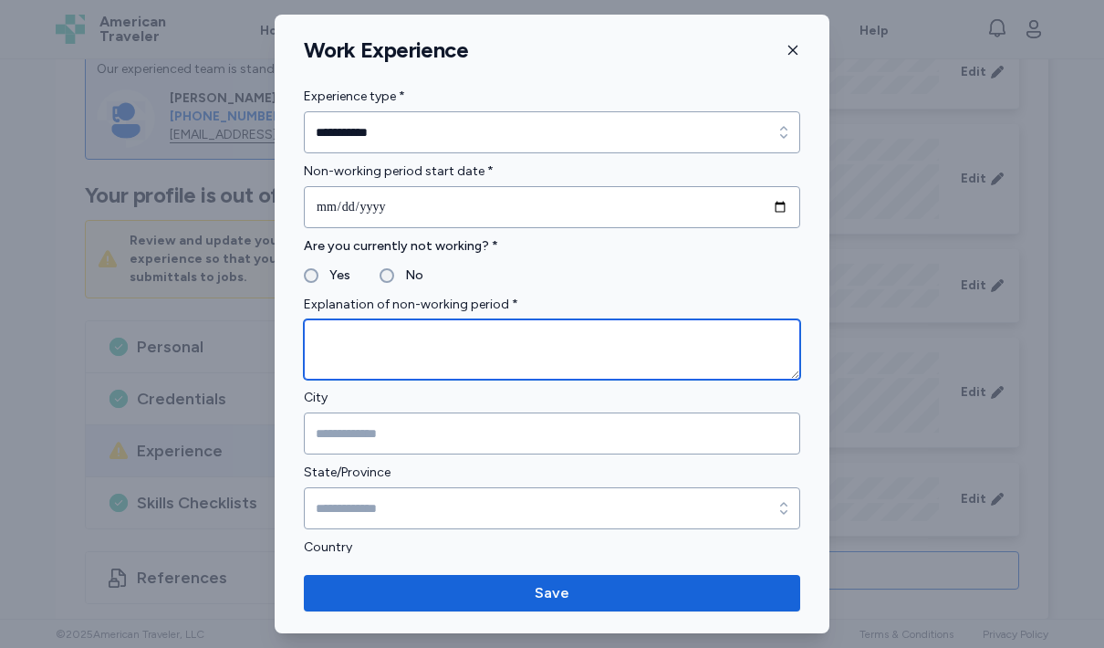
click at [478, 351] on textarea at bounding box center [552, 349] width 496 height 60
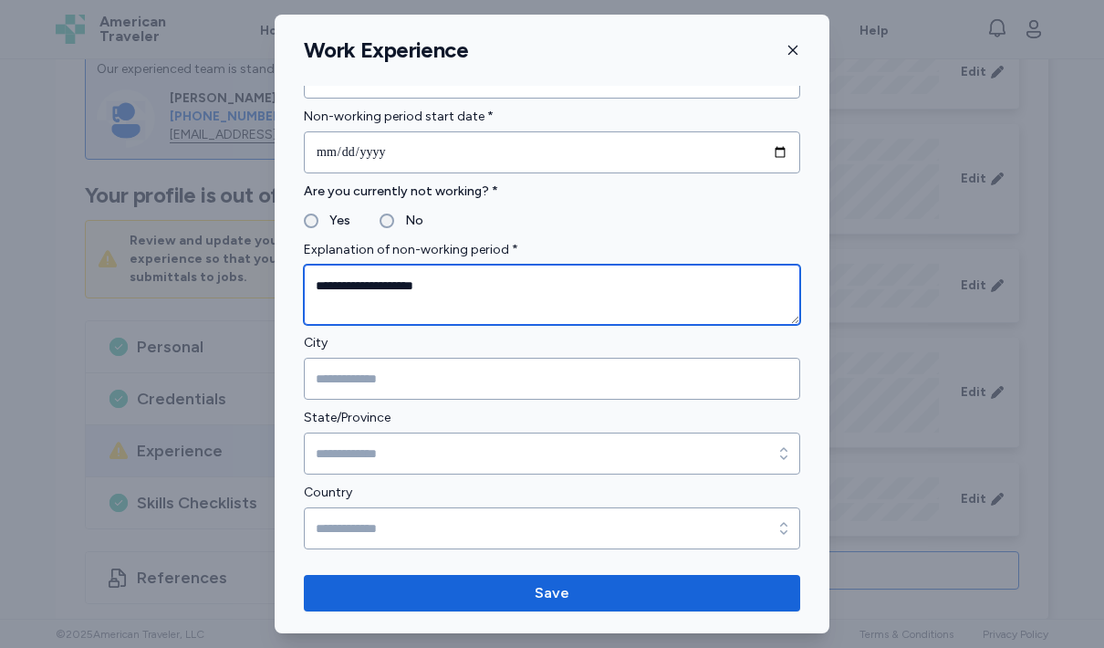
scroll to position [56, 0]
type textarea "**********"
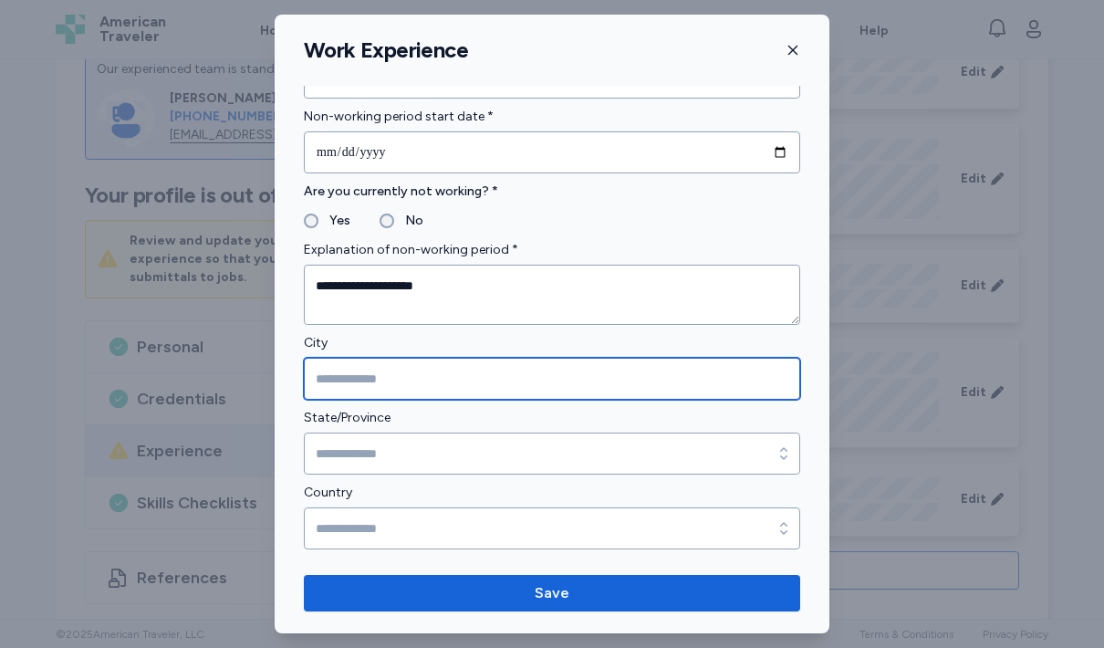
click at [567, 379] on input "City" at bounding box center [552, 379] width 496 height 42
type input "*"
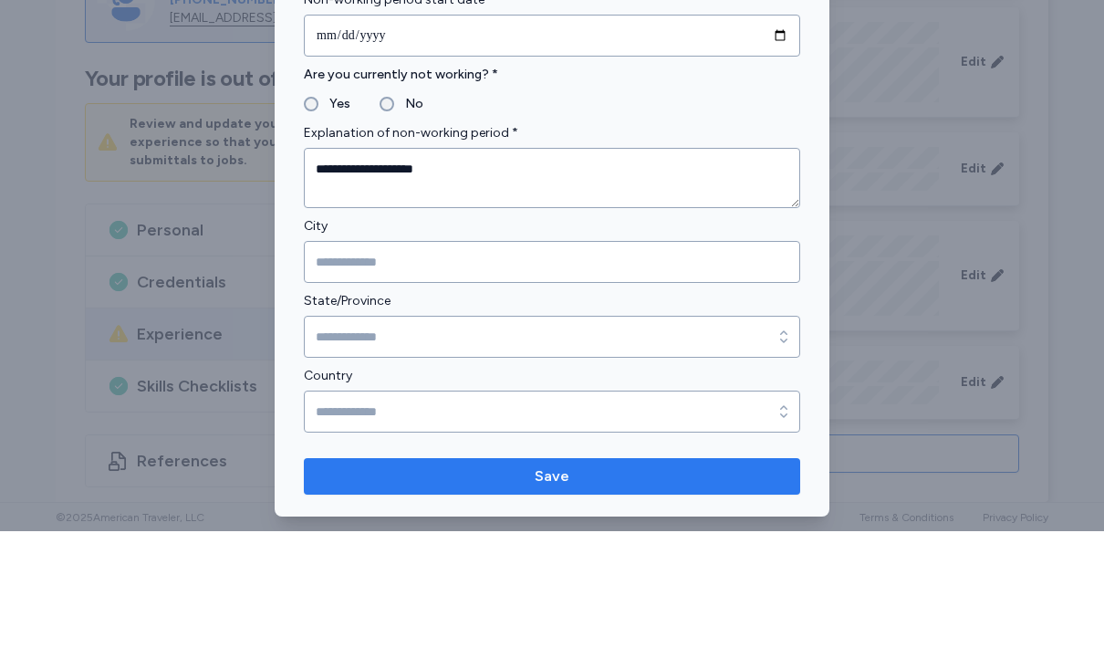
click at [609, 582] on span "Save" at bounding box center [551, 593] width 467 height 22
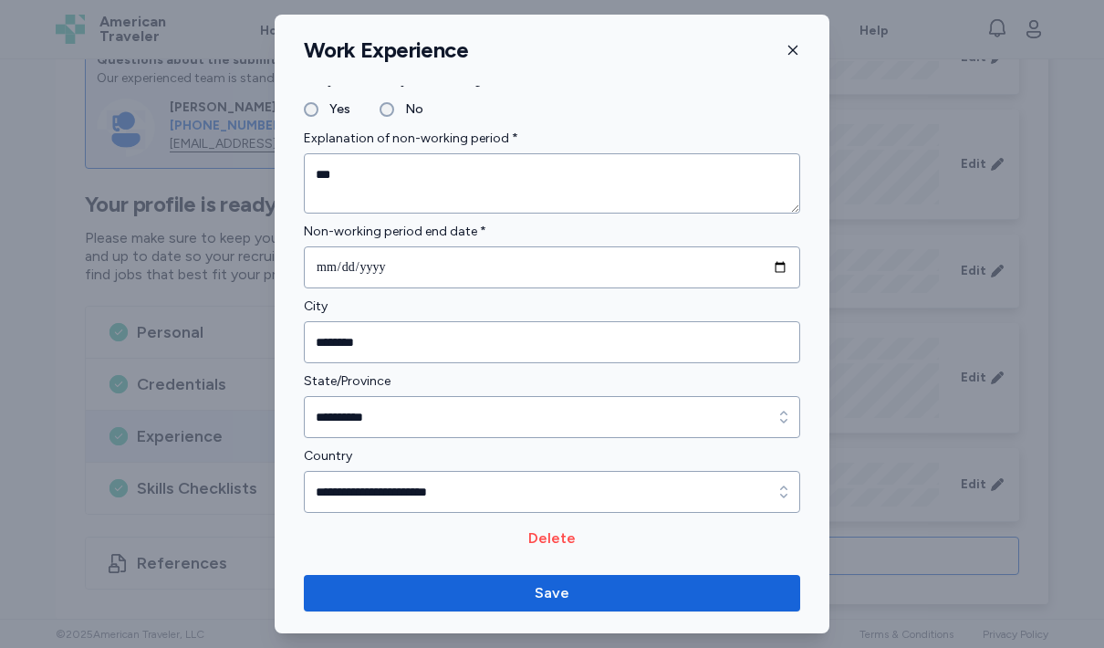
scroll to position [168, 0]
click at [790, 47] on icon "button" at bounding box center [792, 50] width 15 height 15
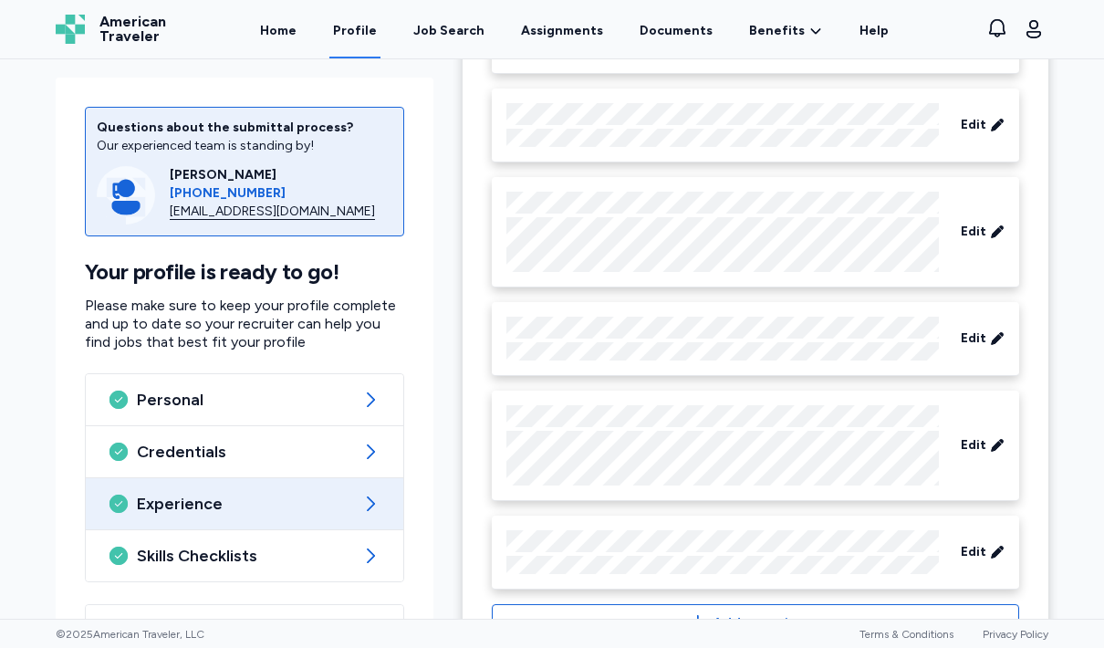
scroll to position [1217, 0]
click at [979, 338] on span "Edit" at bounding box center [974, 339] width 26 height 18
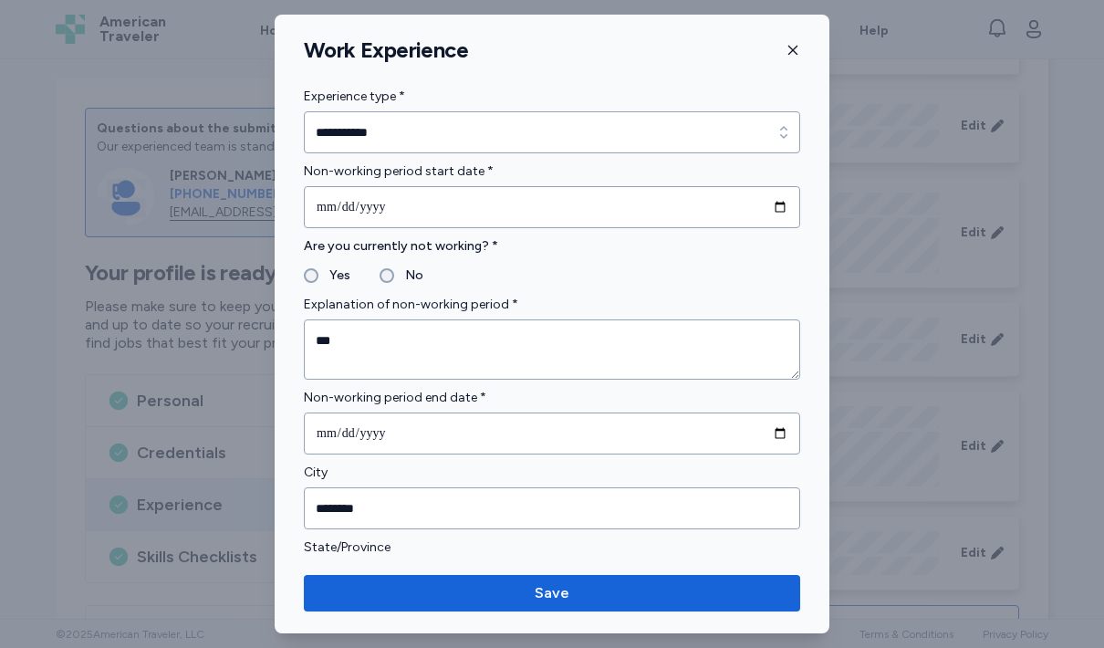
click at [789, 53] on icon "button" at bounding box center [792, 50] width 15 height 15
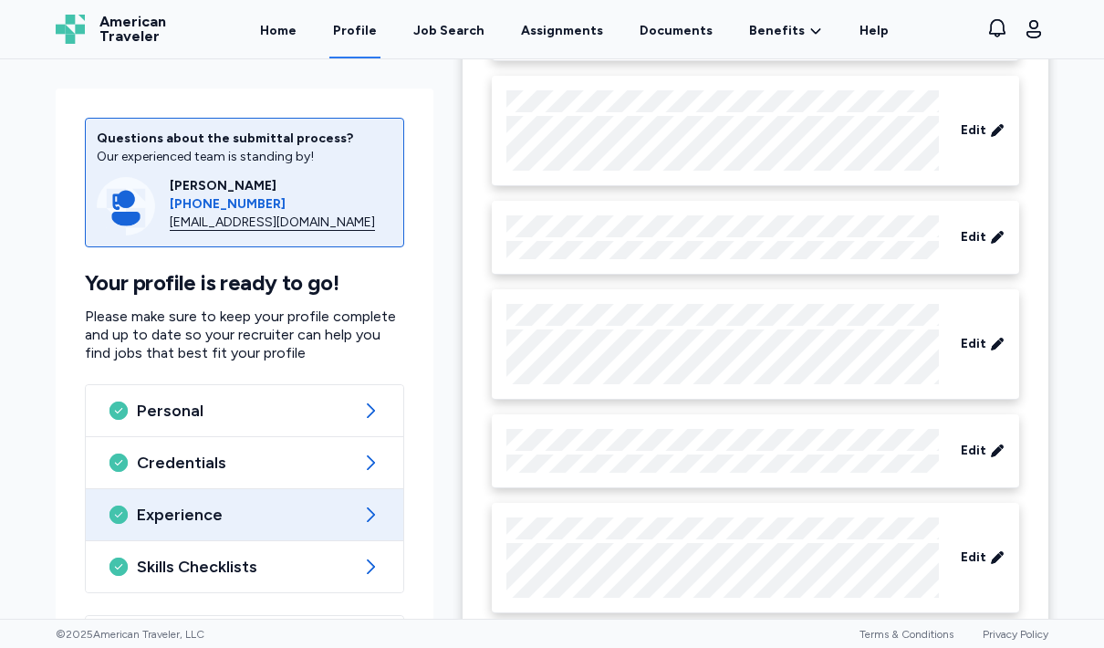
scroll to position [866, 0]
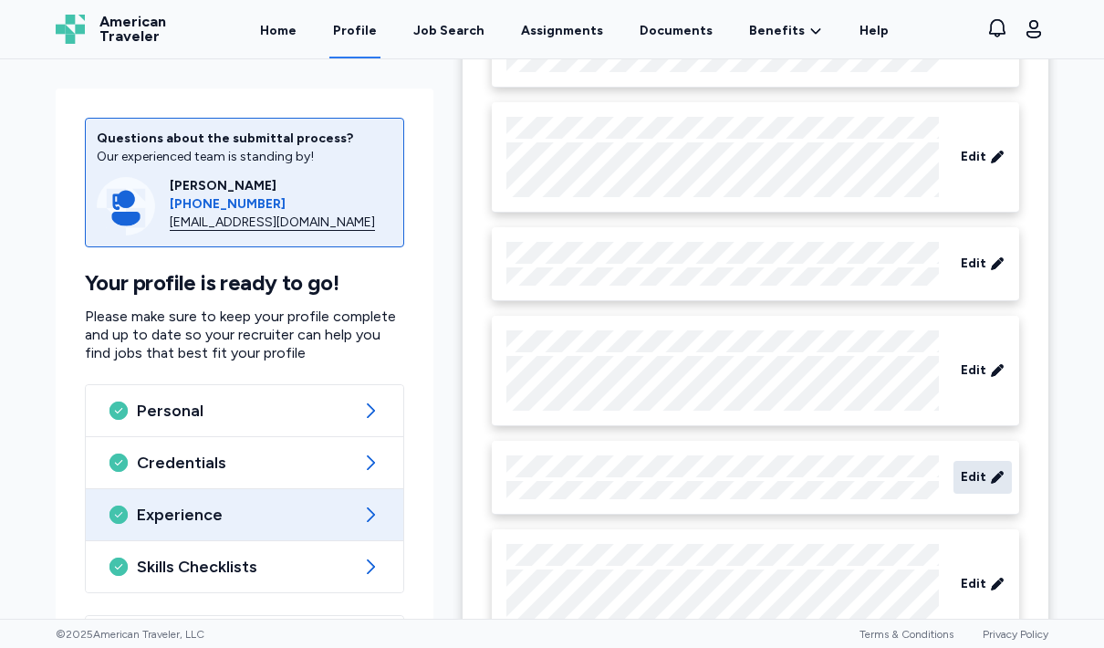
click at [983, 473] on span "Edit" at bounding box center [974, 477] width 26 height 18
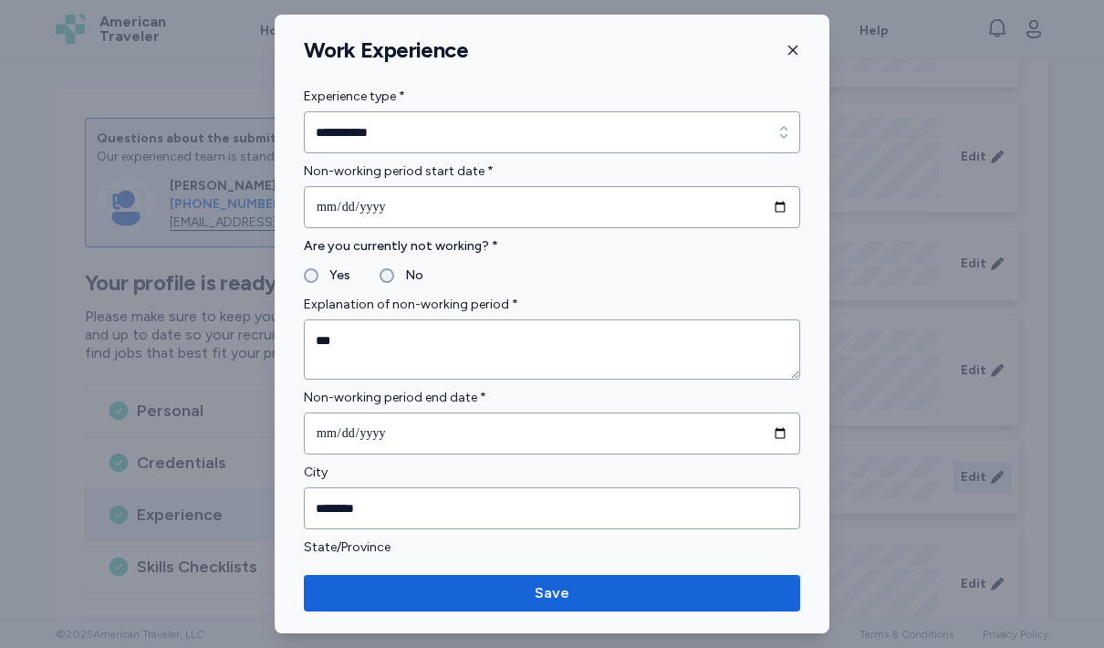
scroll to position [-3, 0]
click at [792, 50] on icon "button" at bounding box center [792, 50] width 15 height 15
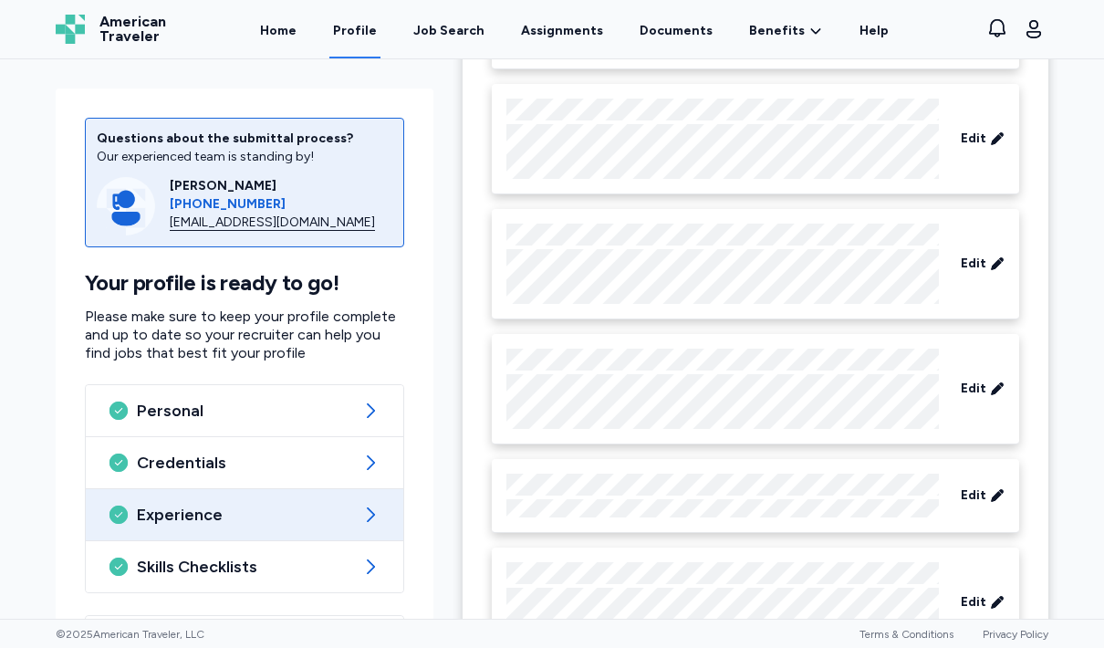
scroll to position [434, 0]
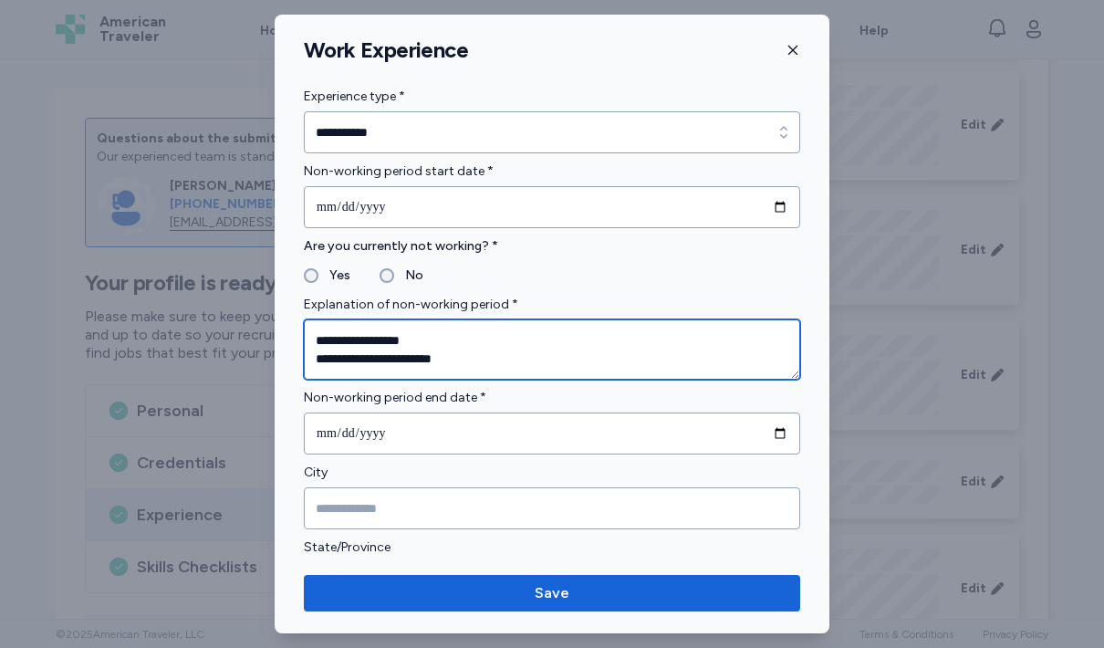
click at [497, 359] on textarea "**********" at bounding box center [552, 349] width 496 height 60
drag, startPoint x: 470, startPoint y: 367, endPoint x: 284, endPoint y: 329, distance: 189.8
click at [284, 329] on div "**********" at bounding box center [552, 402] width 555 height 633
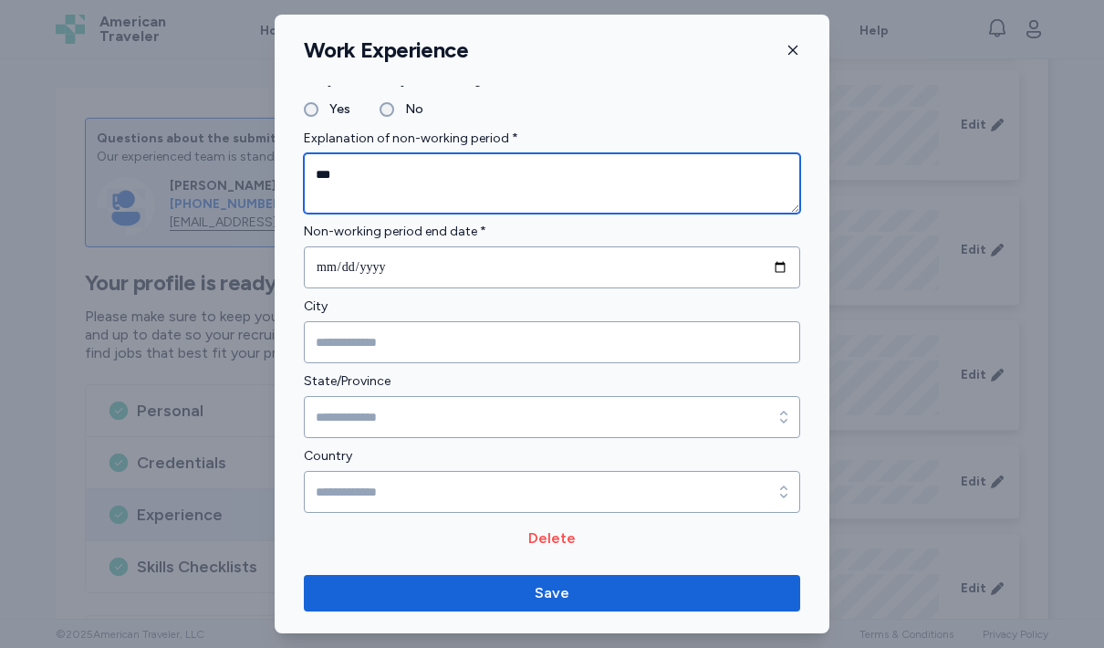
scroll to position [168, 0]
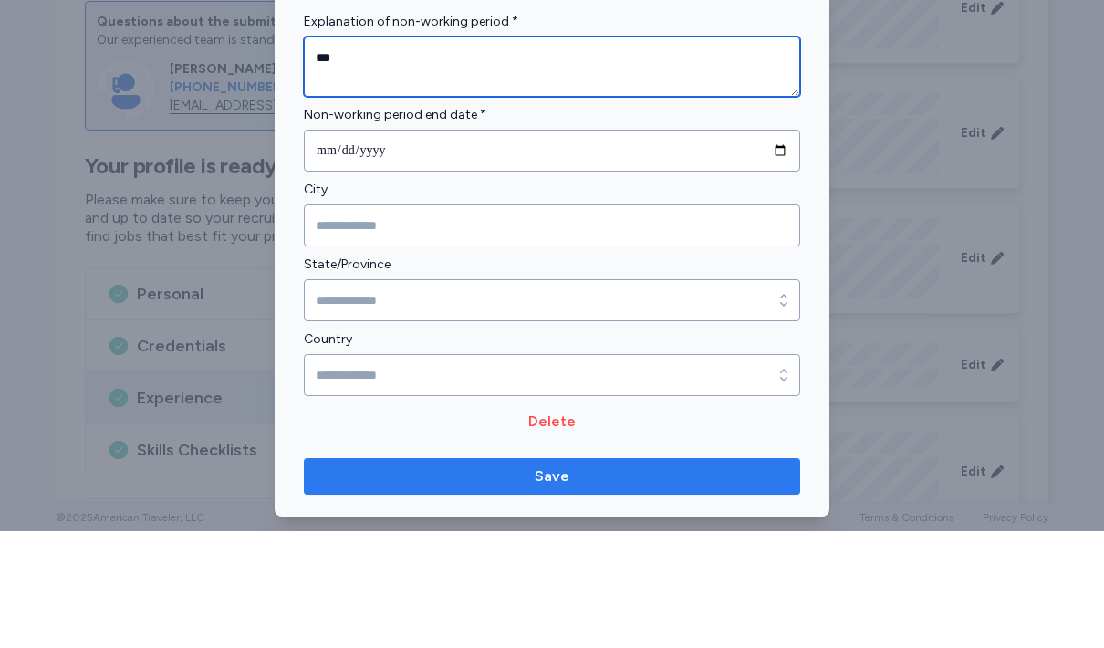
type textarea "***"
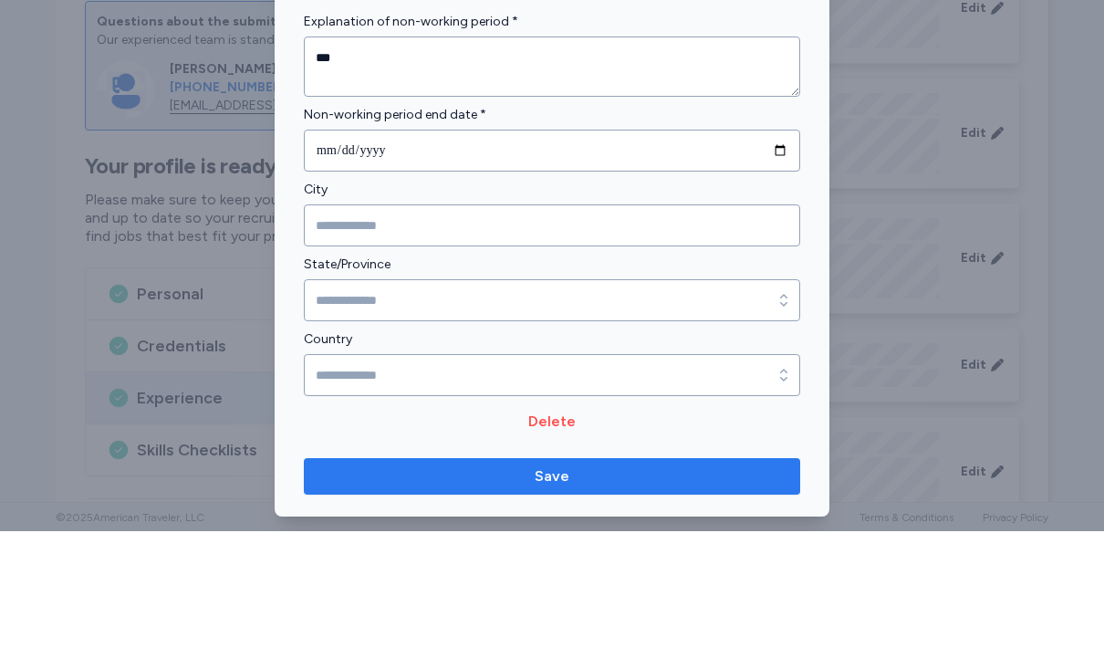
click at [671, 582] on span "Save" at bounding box center [551, 593] width 467 height 22
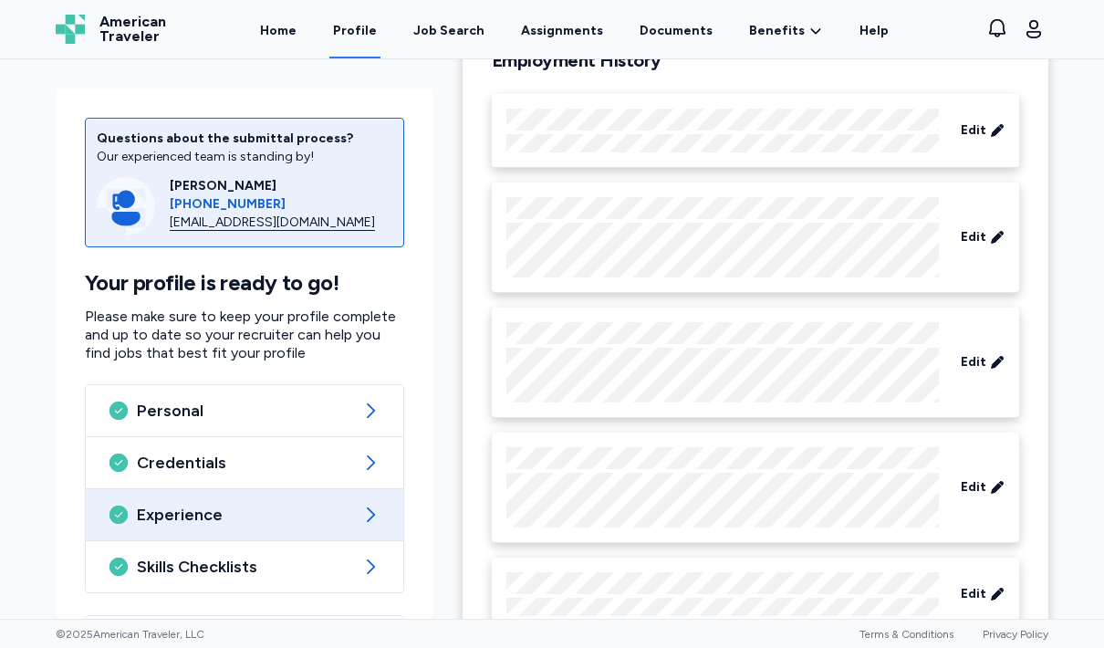
scroll to position [225, 0]
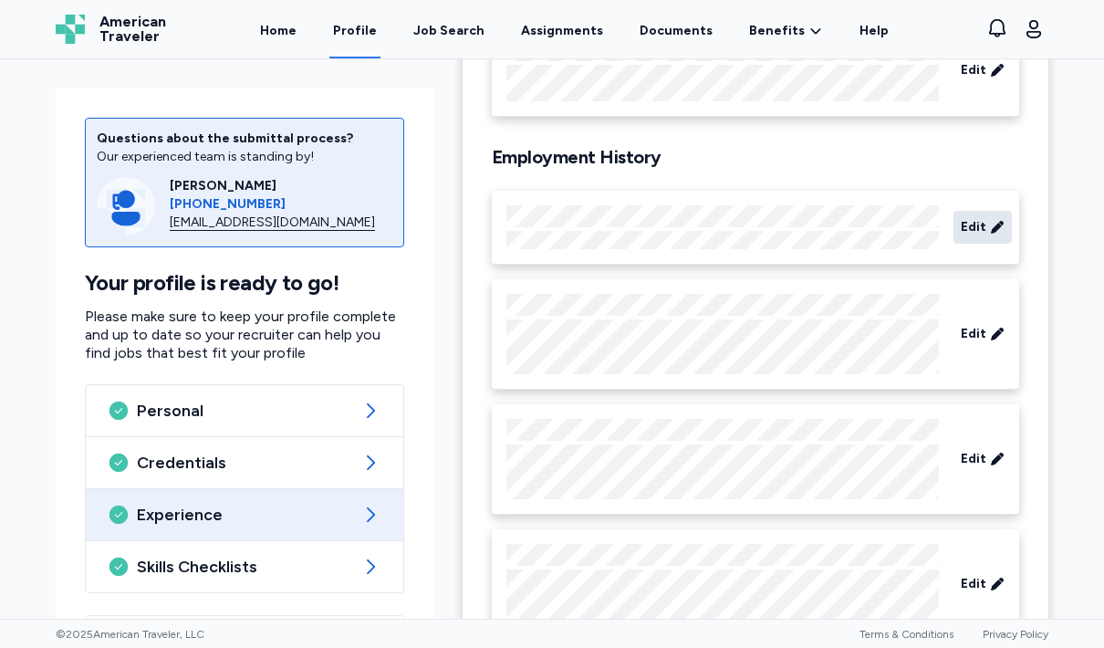
click at [985, 231] on span "Edit" at bounding box center [974, 227] width 26 height 18
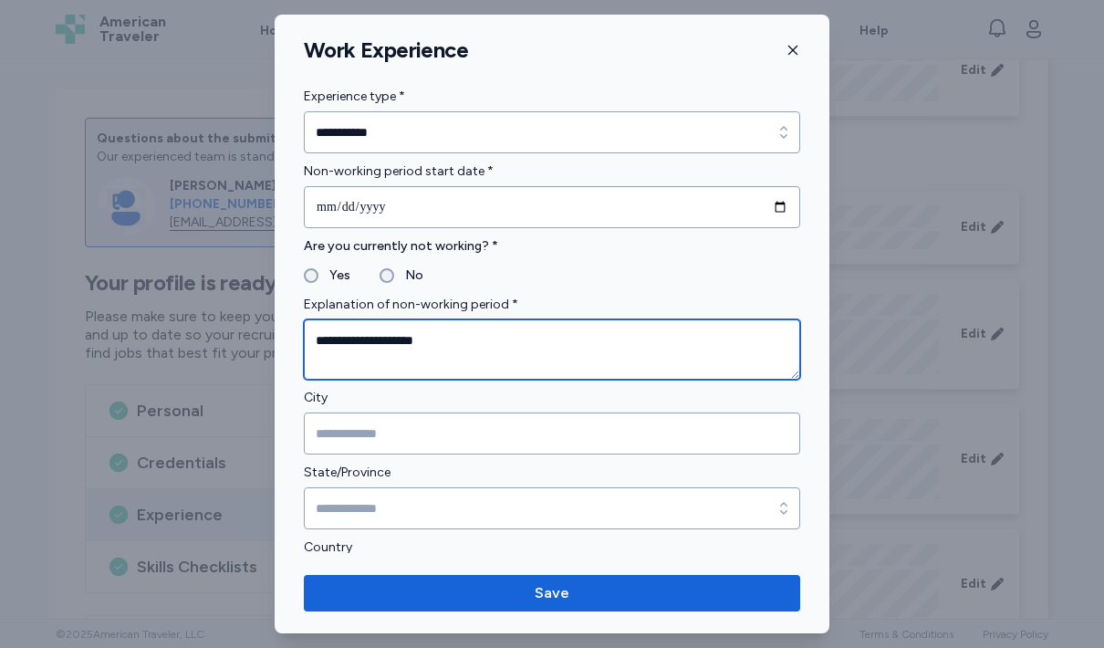
click at [551, 344] on textarea "**********" at bounding box center [552, 349] width 496 height 60
click at [537, 352] on textarea "**********" at bounding box center [552, 349] width 496 height 60
type textarea "*"
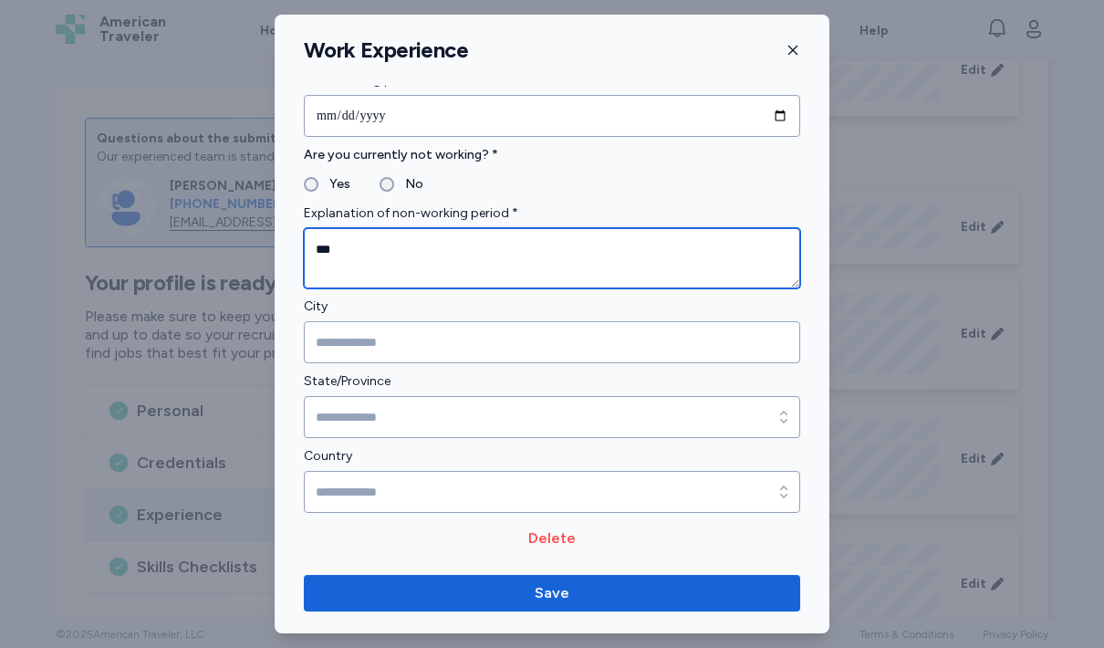
scroll to position [92, 0]
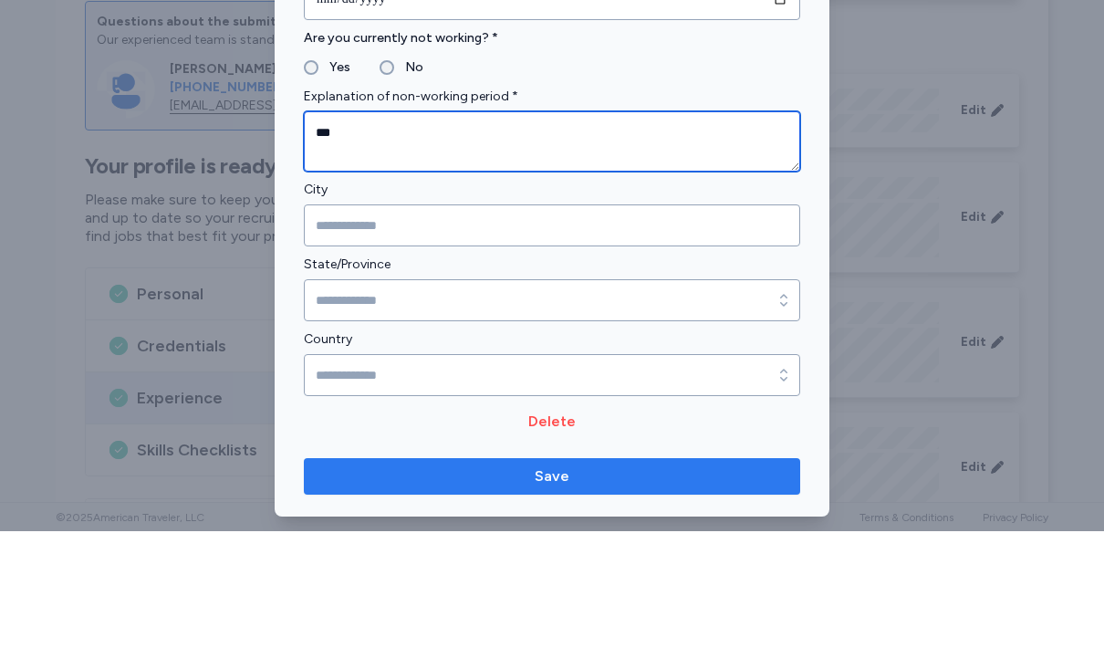
type textarea "***"
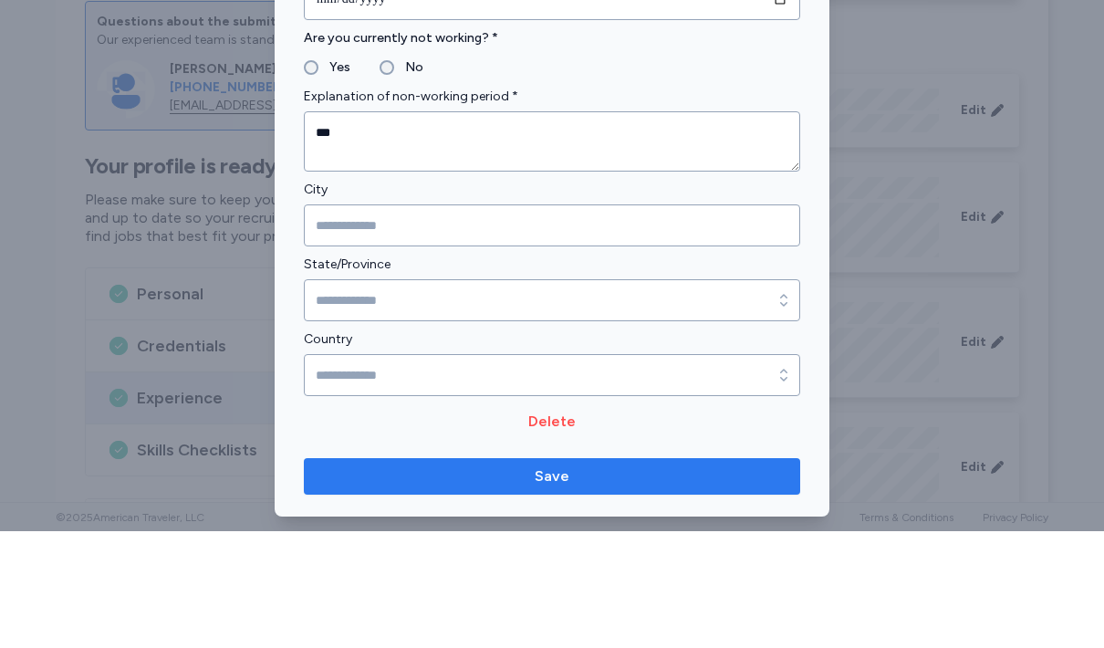
click at [615, 582] on span "Save" at bounding box center [551, 593] width 467 height 22
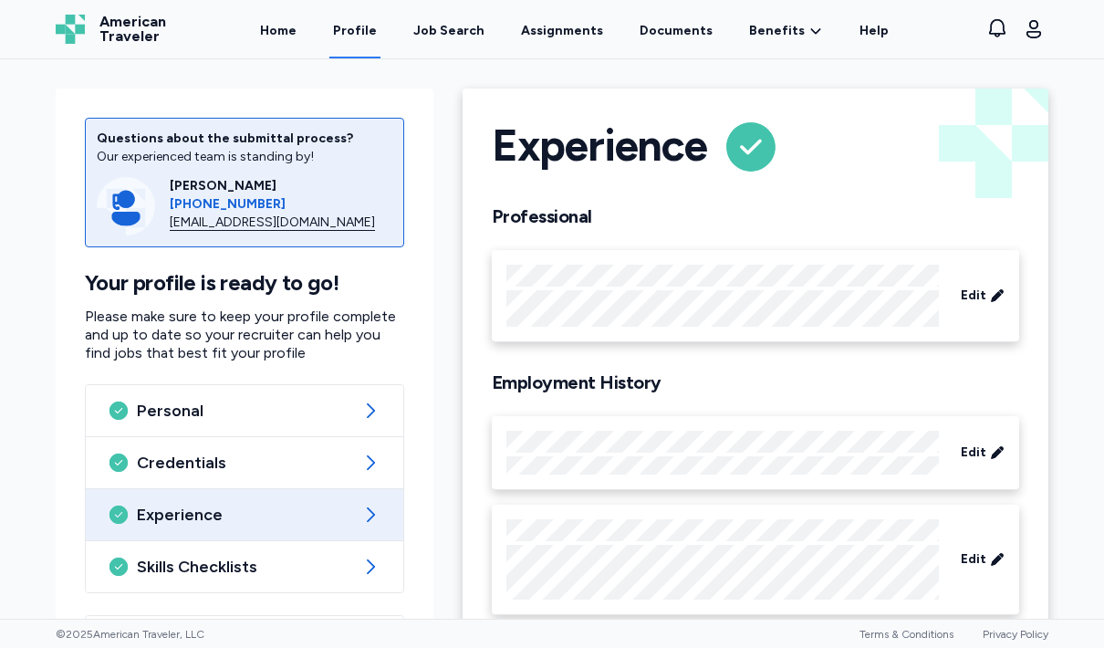
scroll to position [0, 0]
